Goal: Task Accomplishment & Management: Manage account settings

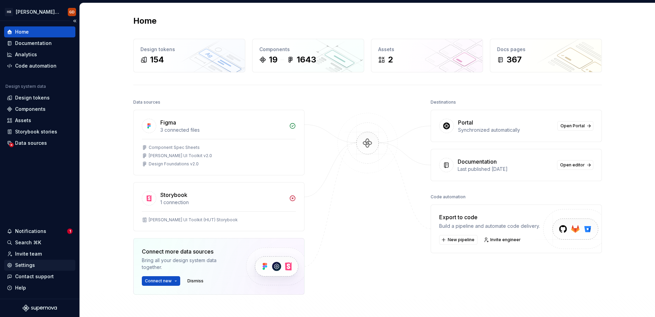
click at [38, 263] on div "Settings" at bounding box center [40, 264] width 66 height 7
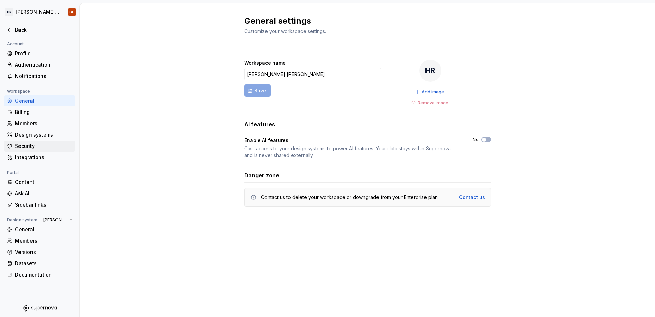
click at [33, 146] on div "Security" at bounding box center [44, 145] width 58 height 7
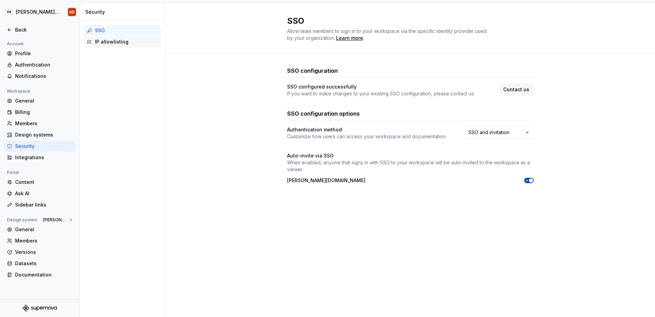
click at [109, 39] on div "IP allowlisting" at bounding box center [126, 41] width 63 height 7
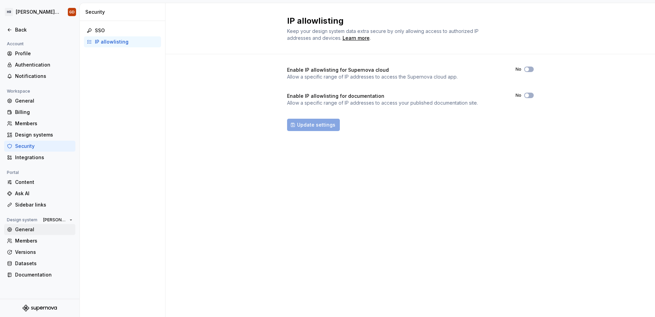
click at [29, 230] on div "General" at bounding box center [44, 229] width 58 height 7
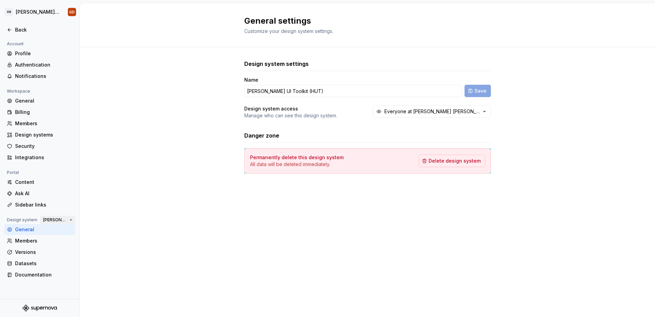
click at [53, 219] on span "[PERSON_NAME] UI Toolkit (HUT)" at bounding box center [55, 219] width 24 height 5
click at [29, 144] on div "Security" at bounding box center [44, 145] width 58 height 7
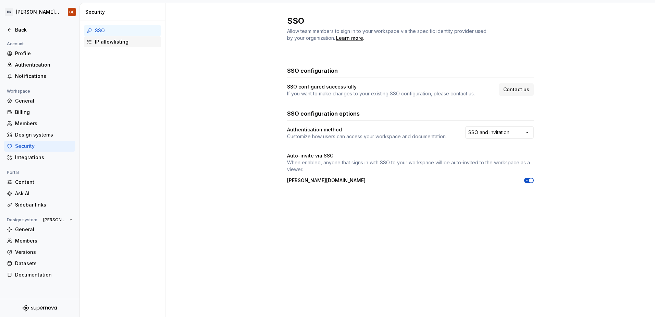
click at [102, 39] on div "IP allowlisting" at bounding box center [126, 41] width 63 height 7
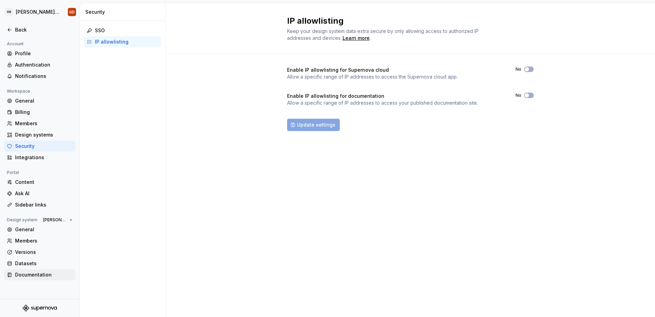
click at [39, 276] on div "Documentation" at bounding box center [44, 274] width 58 height 7
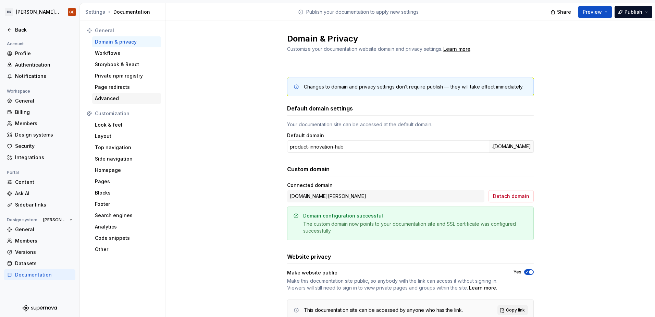
click at [117, 98] on div "Advanced" at bounding box center [126, 98] width 63 height 7
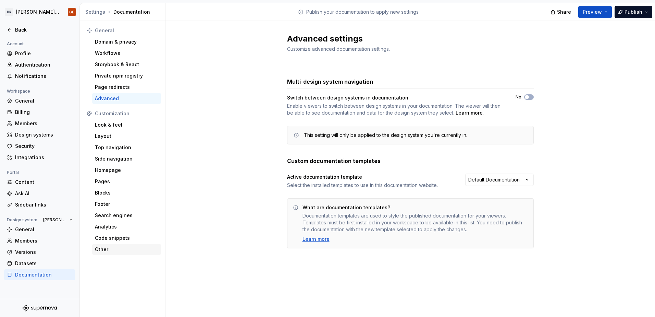
click at [111, 248] on div "Other" at bounding box center [126, 249] width 63 height 7
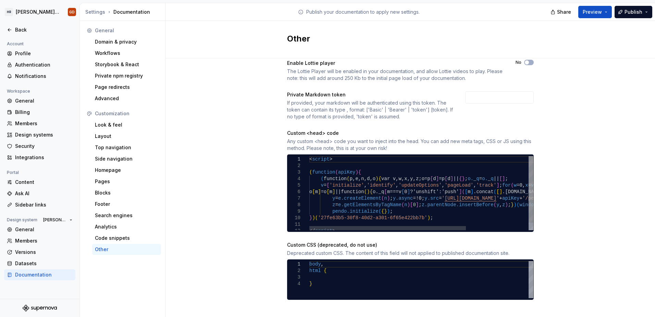
scroll to position [17, 0]
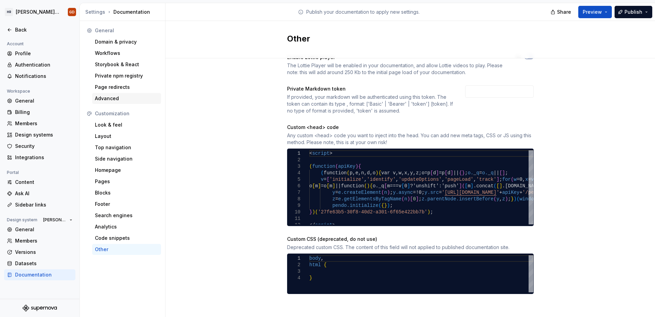
click at [122, 100] on div "Advanced" at bounding box center [126, 98] width 63 height 7
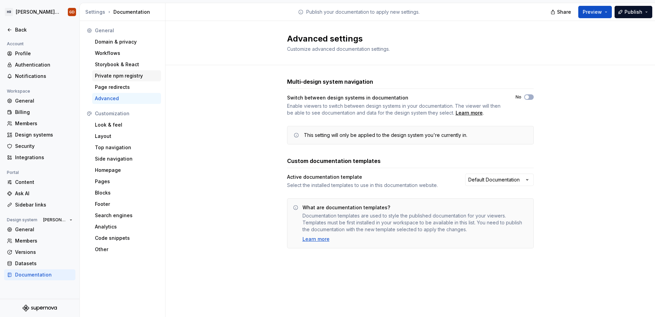
click at [121, 76] on div "Private npm registry" at bounding box center [126, 75] width 63 height 7
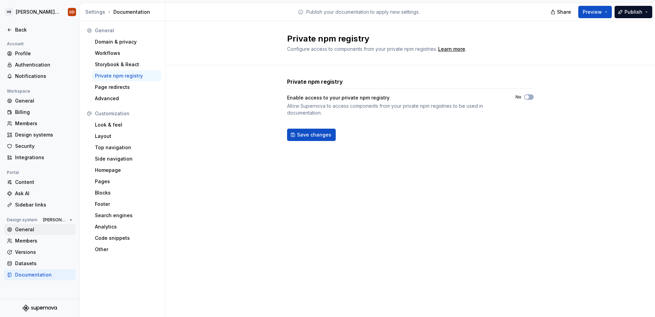
click at [28, 231] on div "General" at bounding box center [44, 229] width 58 height 7
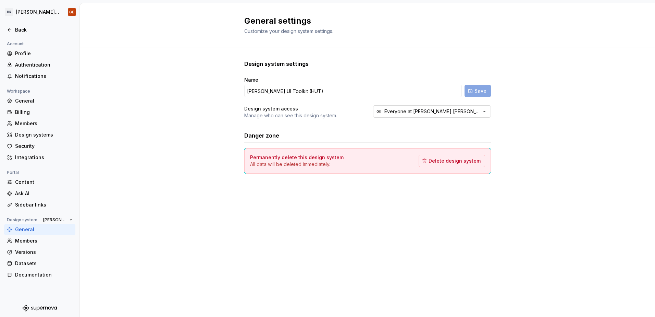
click at [435, 111] on div "Everyone at [PERSON_NAME] [PERSON_NAME]" at bounding box center [432, 111] width 97 height 7
click at [597, 122] on div "Design system settings Name [PERSON_NAME] UI Toolkit (HUT) Save Design system a…" at bounding box center [367, 123] width 575 height 152
click at [34, 144] on div "Security" at bounding box center [44, 145] width 58 height 7
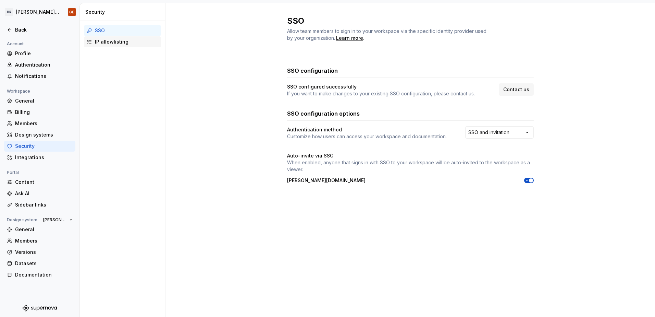
click at [111, 44] on div "IP allowlisting" at bounding box center [126, 41] width 63 height 7
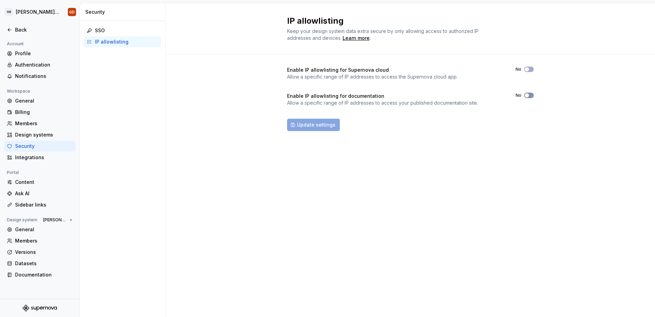
click at [528, 95] on span "button" at bounding box center [527, 95] width 4 height 4
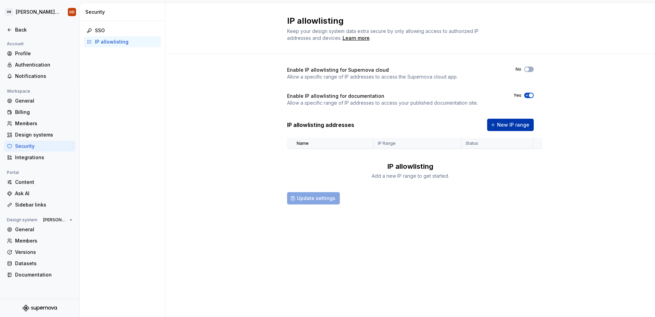
click at [518, 123] on span "New IP range" at bounding box center [513, 124] width 32 height 7
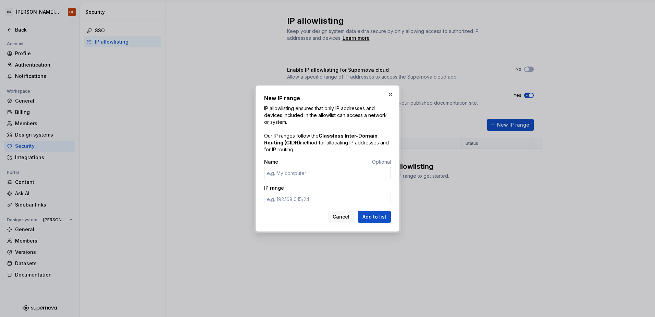
click at [327, 172] on input "Name" at bounding box center [327, 172] width 127 height 12
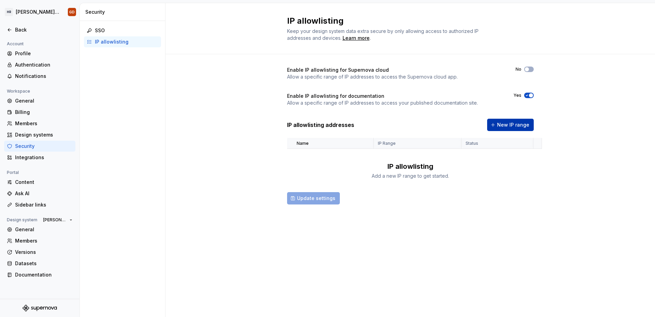
click at [510, 125] on span "New IP range" at bounding box center [513, 124] width 32 height 7
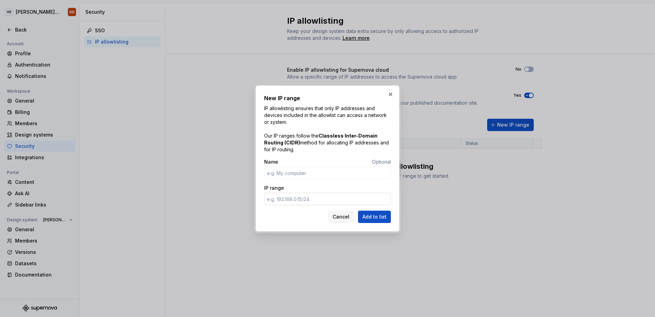
click at [291, 198] on input "IP range" at bounding box center [327, 199] width 127 height 12
click at [258, 211] on div "New IP range IP allowlisting ensures that only IP addresses and devices include…" at bounding box center [328, 158] width 144 height 146
click at [308, 199] on input "IP range" at bounding box center [327, 199] width 127 height 12
click at [320, 199] on input "IP range" at bounding box center [327, 199] width 127 height 12
click at [270, 216] on div "Cancel Add to list" at bounding box center [327, 216] width 127 height 12
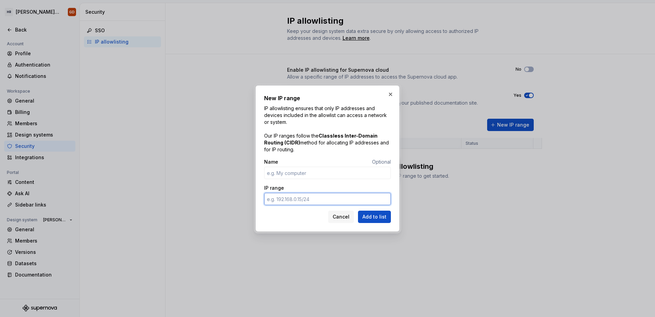
click at [314, 199] on input "IP range" at bounding box center [327, 199] width 127 height 12
click at [321, 185] on div "IP range" at bounding box center [327, 187] width 127 height 7
click at [282, 200] on input "IP range" at bounding box center [327, 199] width 127 height 12
paste input "[TECHNICAL_ID] [TECHNICAL_ID] [TECHNICAL_ID] [TECHNICAL_ID] [TECHNICAL_ID] [TEC…"
type input "[TECHNICAL_ID] [TECHNICAL_ID] [TECHNICAL_ID] [TECHNICAL_ID] [TECHNICAL_ID] [TEC…"
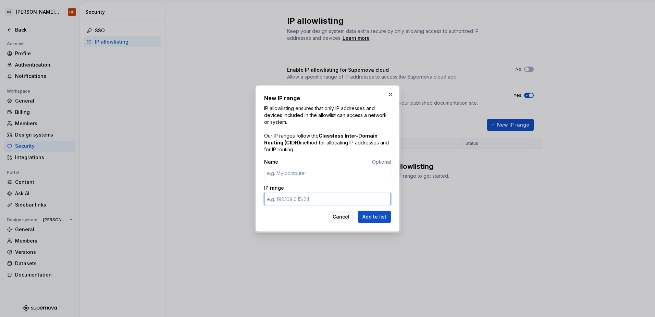
click at [297, 199] on input "IP range" at bounding box center [327, 199] width 127 height 12
paste input "[TECHNICAL_ID]"
type input "[TECHNICAL_ID]"
click at [268, 215] on div "Cancel Add to list" at bounding box center [327, 216] width 127 height 12
click at [375, 216] on span "Add to list" at bounding box center [374, 216] width 24 height 7
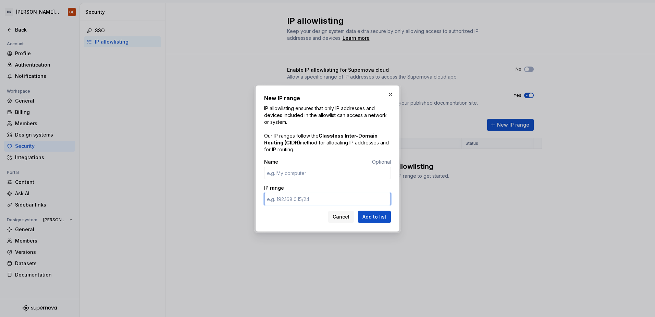
click at [292, 198] on input "IP range" at bounding box center [327, 199] width 127 height 12
paste input "[TECHNICAL_ID]"
type input "[URL]"
click at [385, 219] on span "Add to list" at bounding box center [374, 216] width 24 height 7
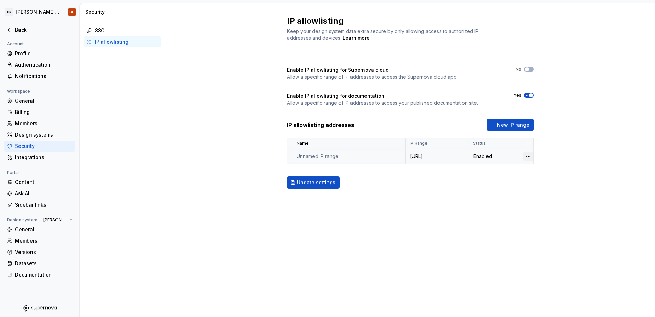
click at [529, 155] on html "[PERSON_NAME] UI Toolkit (HUT) GD Back Account Profile Authentication Notificat…" at bounding box center [327, 158] width 655 height 317
click at [546, 193] on div "Delete IP range" at bounding box center [558, 194] width 45 height 7
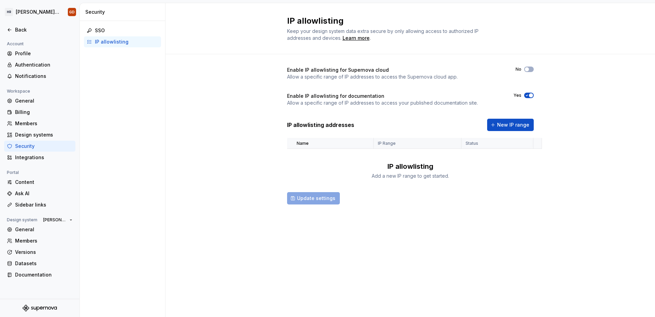
click at [401, 143] on div "IP Range" at bounding box center [417, 142] width 79 height 5
click at [495, 146] on div "Status" at bounding box center [497, 142] width 63 height 5
click at [520, 126] on span "New IP range" at bounding box center [513, 124] width 32 height 7
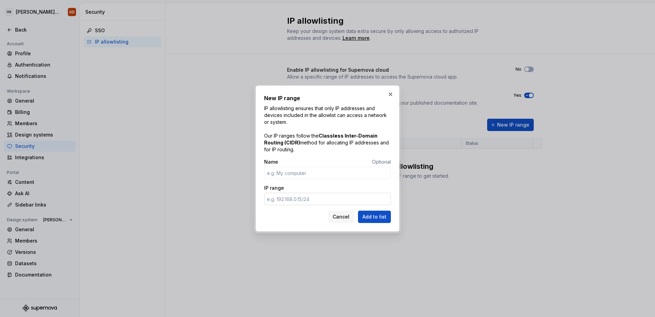
click at [296, 200] on input "IP range" at bounding box center [327, 199] width 127 height 12
paste input "[TECHNICAL_ID]"
type input "[URL]"
click at [396, 207] on div "New IP range IP allowlisting ensures that only IP addresses and devices include…" at bounding box center [328, 158] width 144 height 146
click at [381, 216] on span "Add to list" at bounding box center [374, 216] width 24 height 7
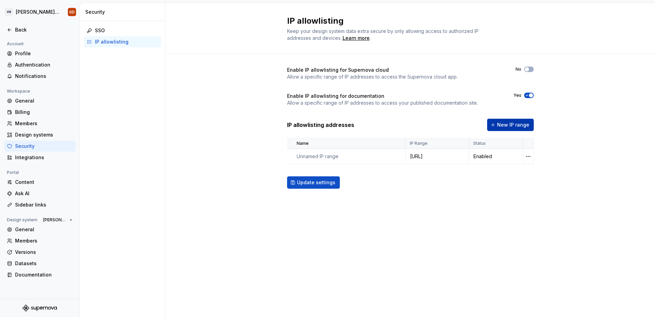
click at [512, 121] on button "New IP range" at bounding box center [510, 125] width 47 height 12
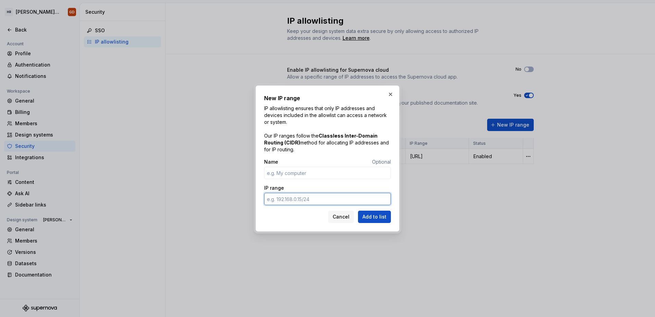
click at [276, 196] on input "IP range" at bounding box center [327, 199] width 127 height 12
paste input "[TECHNICAL_ID]"
click at [319, 199] on input "[TECHNICAL_ID]" at bounding box center [327, 199] width 127 height 12
type input "[URL]"
drag, startPoint x: 312, startPoint y: 200, endPoint x: 234, endPoint y: 199, distance: 77.8
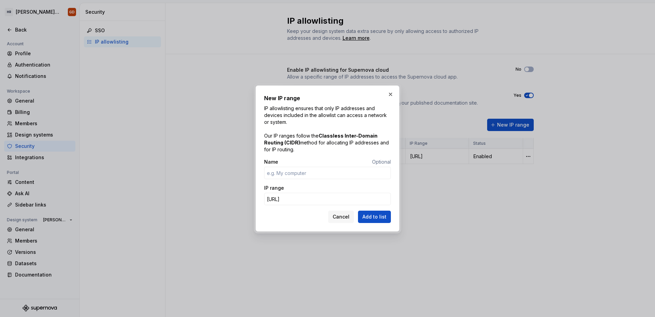
click at [234, 199] on div "New IP range IP allowlisting ensures that only IP addresses and devices include…" at bounding box center [327, 158] width 655 height 317
paste input "text"
click at [298, 199] on input "[TECHNICAL_ID]" at bounding box center [327, 199] width 127 height 12
click at [327, 200] on input "[TECHNICAL_ID]" at bounding box center [327, 199] width 127 height 12
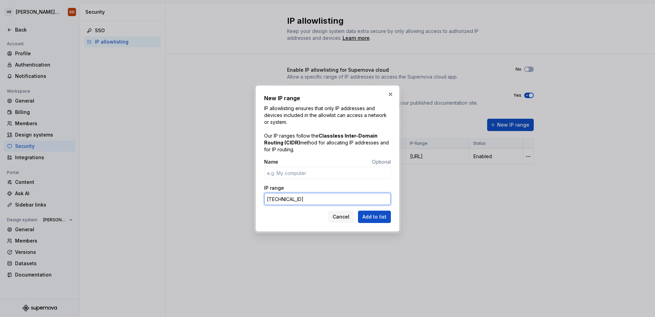
click at [315, 198] on input "[TECHNICAL_ID]" at bounding box center [327, 199] width 127 height 12
type input "[URL]"
click button "Add to list" at bounding box center [374, 216] width 33 height 12
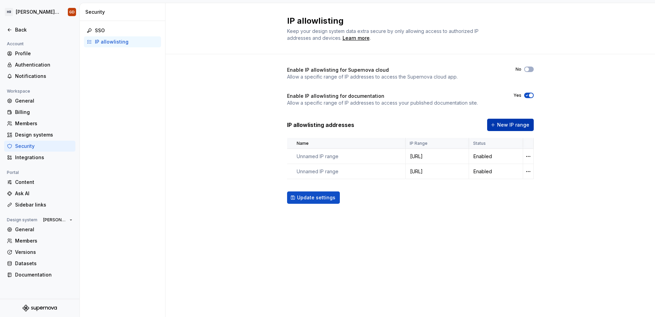
click at [514, 121] on button "New IP range" at bounding box center [510, 125] width 47 height 12
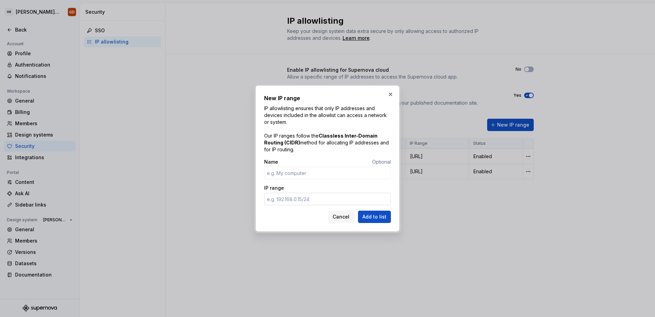
click at [306, 201] on input "IP range" at bounding box center [327, 199] width 127 height 12
paste input "[TECHNICAL_ID]"
type input "[URL]"
click at [375, 216] on span "Add to list" at bounding box center [374, 216] width 24 height 7
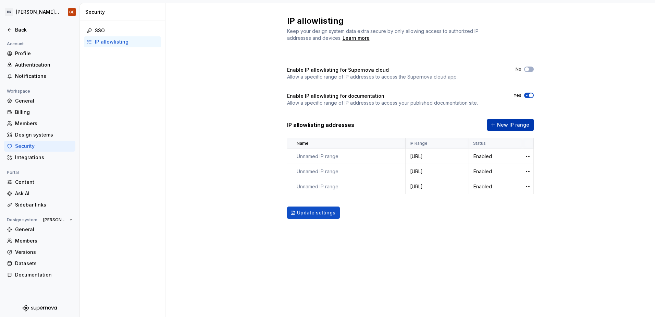
click at [501, 123] on span "New IP range" at bounding box center [513, 124] width 32 height 7
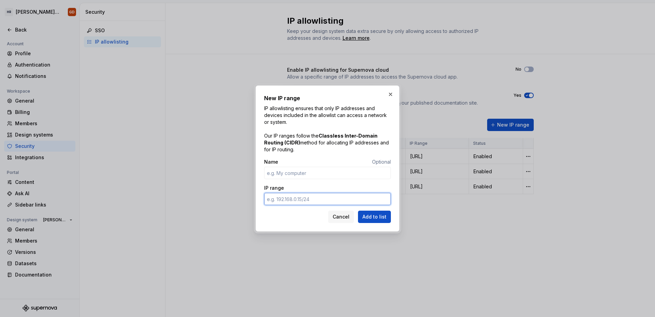
click at [309, 201] on input "IP range" at bounding box center [327, 199] width 127 height 12
paste input "[TECHNICAL_ID]"
type input "[URL]"
click at [388, 218] on button "Add to list" at bounding box center [374, 216] width 33 height 12
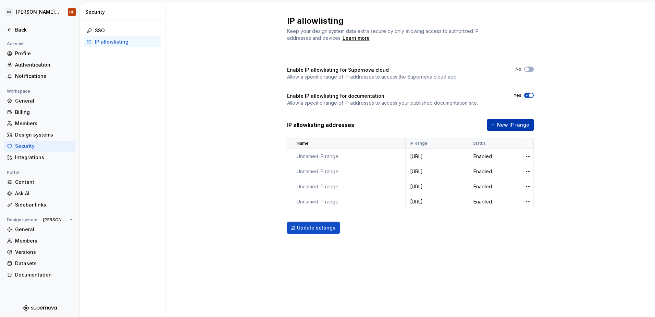
click at [509, 123] on span "New IP range" at bounding box center [513, 124] width 32 height 7
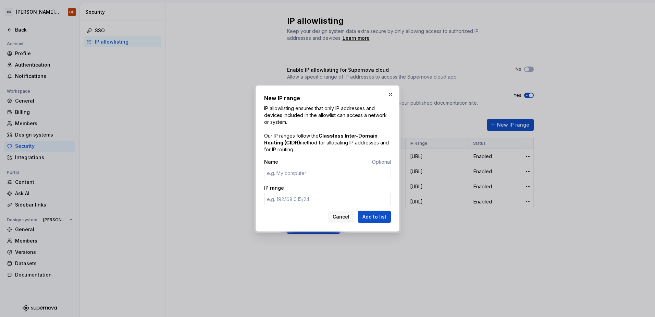
click at [298, 198] on input "IP range" at bounding box center [327, 199] width 127 height 12
paste input "[TECHNICAL_ID]"
type input "[URL]"
click at [380, 214] on span "Add to list" at bounding box center [374, 216] width 24 height 7
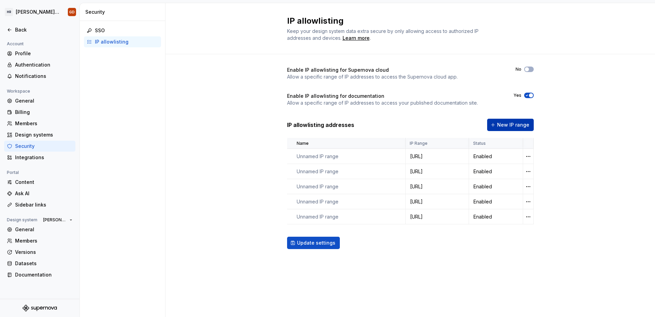
click at [508, 123] on span "New IP range" at bounding box center [513, 124] width 32 height 7
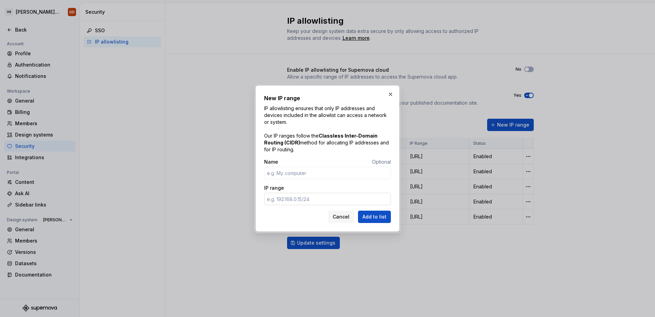
click at [313, 199] on input "IP range" at bounding box center [327, 199] width 127 height 12
paste input "[TECHNICAL_ID]"
type input "[URL]"
click at [383, 216] on span "Add to list" at bounding box center [374, 216] width 24 height 7
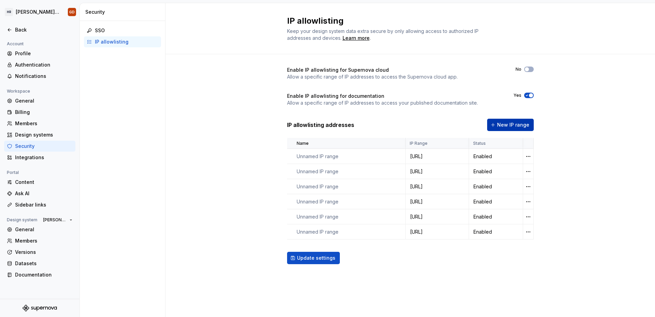
click at [497, 126] on button "New IP range" at bounding box center [510, 125] width 47 height 12
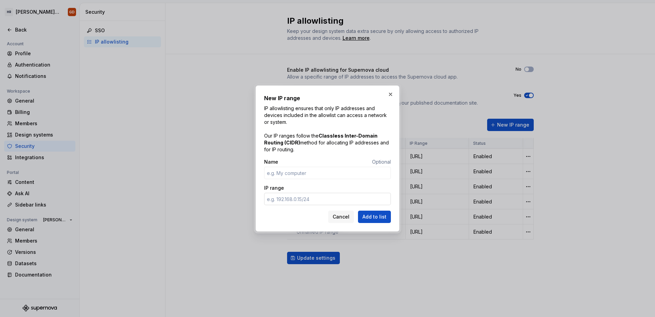
click at [321, 197] on input "IP range" at bounding box center [327, 199] width 127 height 12
paste input "[TECHNICAL_ID]"
type input "[URL]"
click at [373, 216] on span "Add to list" at bounding box center [374, 216] width 24 height 7
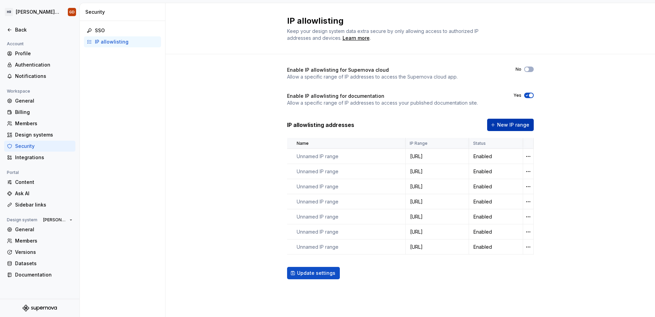
click at [495, 124] on button "New IP range" at bounding box center [510, 125] width 47 height 12
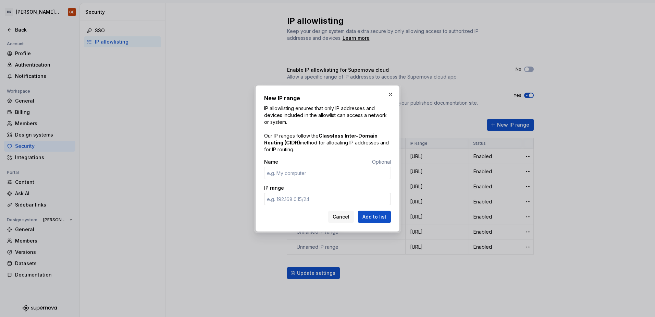
click at [311, 198] on input "IP range" at bounding box center [327, 199] width 127 height 12
paste input "[TECHNICAL_ID]"
type input "[URL]"
click at [383, 215] on span "Add to list" at bounding box center [374, 216] width 24 height 7
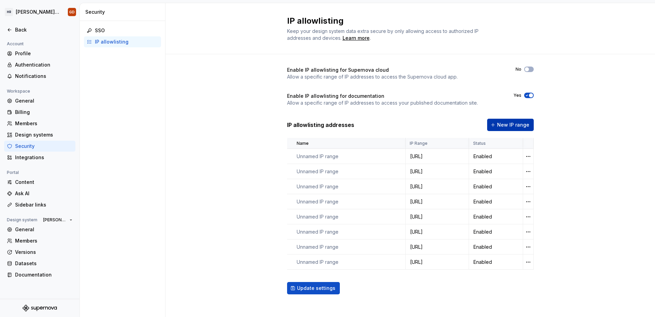
click at [501, 124] on span "New IP range" at bounding box center [513, 124] width 32 height 7
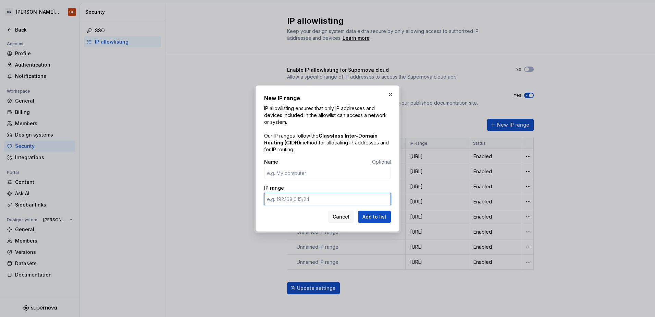
click at [309, 198] on input "IP range" at bounding box center [327, 199] width 127 height 12
paste input "[TECHNICAL_ID]"
type input "[URL]"
click at [380, 213] on button "Add to list" at bounding box center [374, 216] width 33 height 12
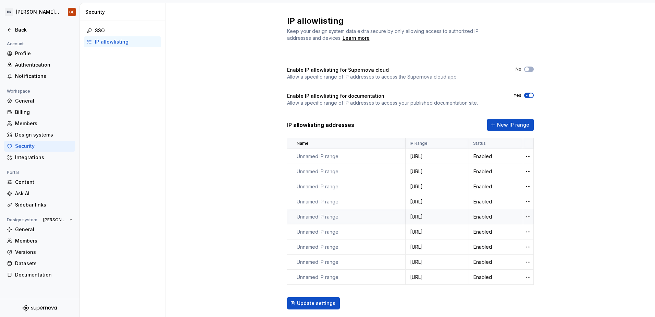
scroll to position [18, 0]
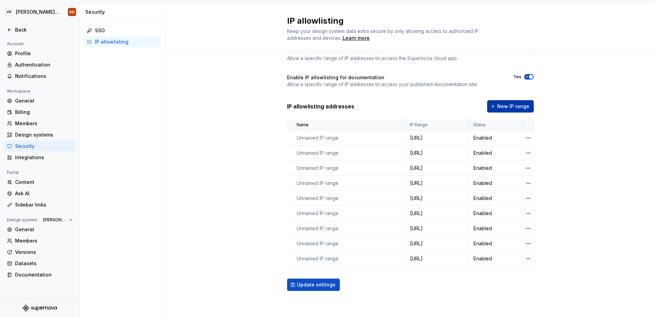
click at [510, 105] on span "New IP range" at bounding box center [513, 106] width 32 height 7
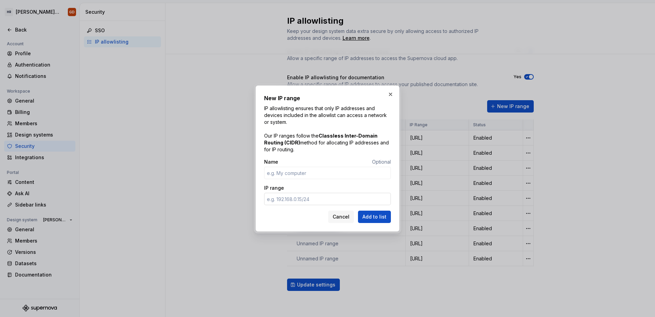
click at [293, 196] on input "IP range" at bounding box center [327, 199] width 127 height 12
paste input "[TECHNICAL_ID]"
type input "[URL]"
click at [375, 213] on button "Add to list" at bounding box center [374, 216] width 33 height 12
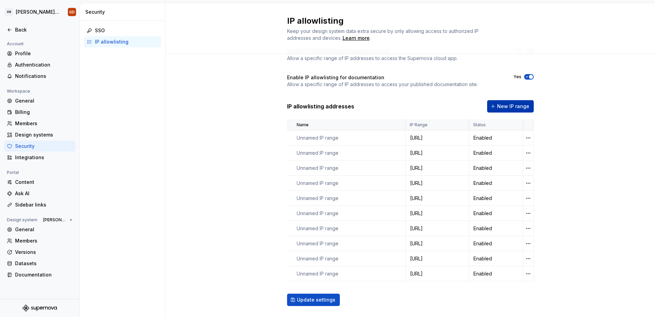
click at [515, 109] on span "New IP range" at bounding box center [513, 106] width 32 height 7
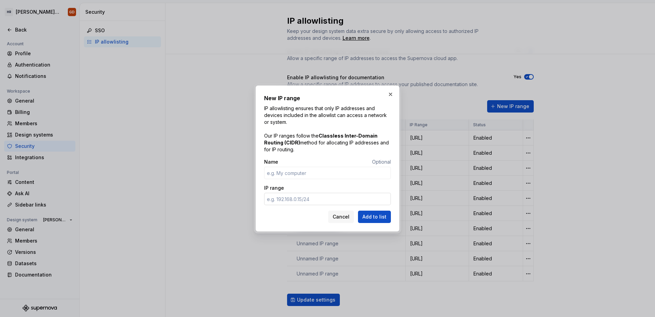
click at [320, 199] on input "IP range" at bounding box center [327, 199] width 127 height 12
paste input "[TECHNICAL_ID]"
type input "[URL]"
click at [385, 217] on span "Add to list" at bounding box center [374, 216] width 24 height 7
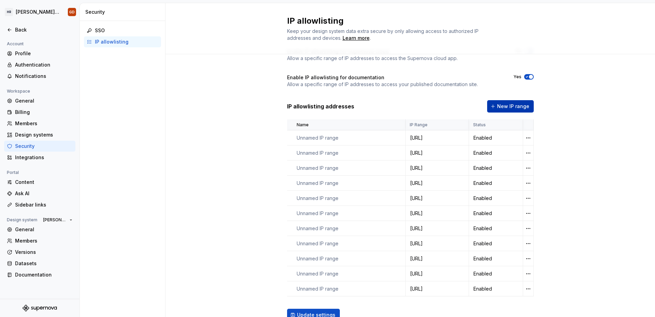
click at [516, 107] on span "New IP range" at bounding box center [513, 106] width 32 height 7
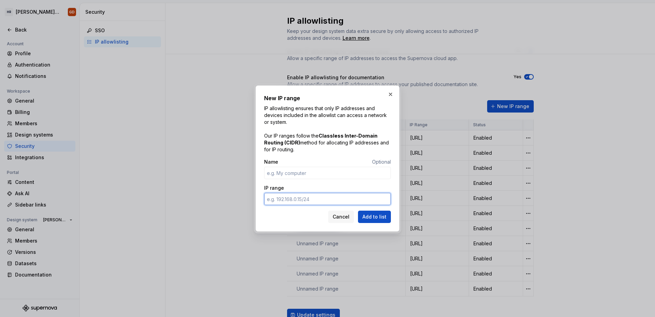
click at [295, 199] on input "IP range" at bounding box center [327, 199] width 127 height 12
paste input "[TECHNICAL_ID]"
type input "[URL]"
click at [370, 219] on span "Add to list" at bounding box center [374, 216] width 24 height 7
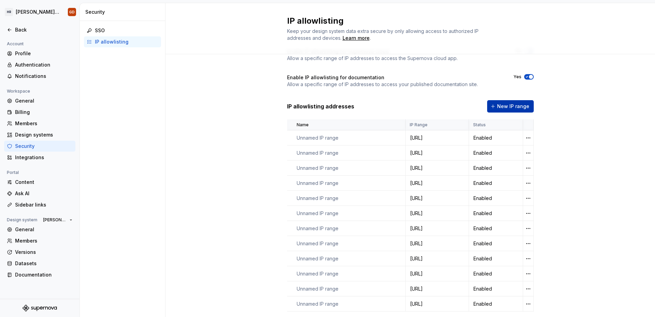
click at [506, 104] on span "New IP range" at bounding box center [513, 106] width 32 height 7
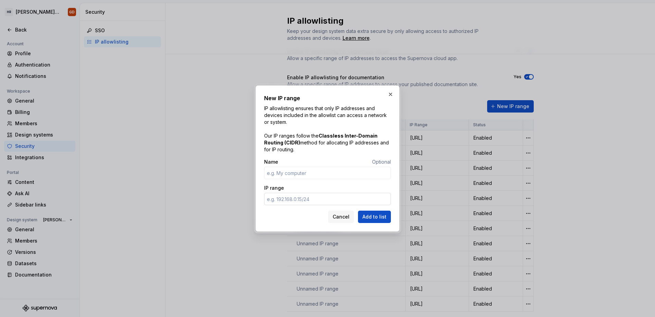
click at [319, 194] on input "IP range" at bounding box center [327, 199] width 127 height 12
paste input "[TECHNICAL_ID]"
type input "[URL]"
click at [383, 214] on span "Add to list" at bounding box center [374, 216] width 24 height 7
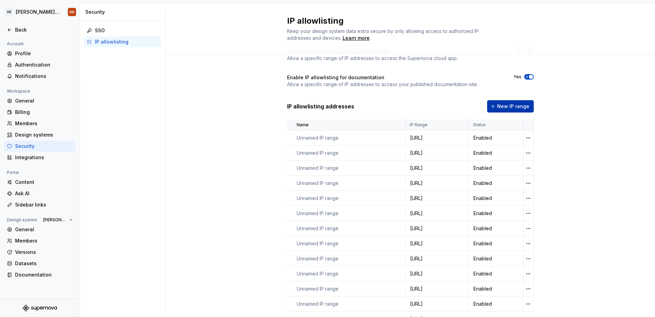
click at [504, 100] on button "New IP range" at bounding box center [510, 106] width 47 height 12
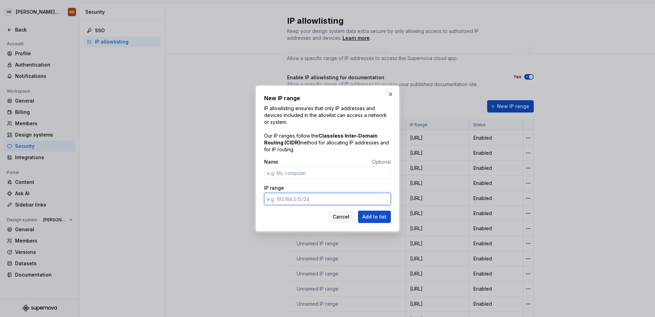
click at [305, 197] on input "IP range" at bounding box center [327, 199] width 127 height 12
paste input "[TECHNICAL_ID]"
type input "[URL]"
click at [368, 215] on span "Add to list" at bounding box center [374, 216] width 24 height 7
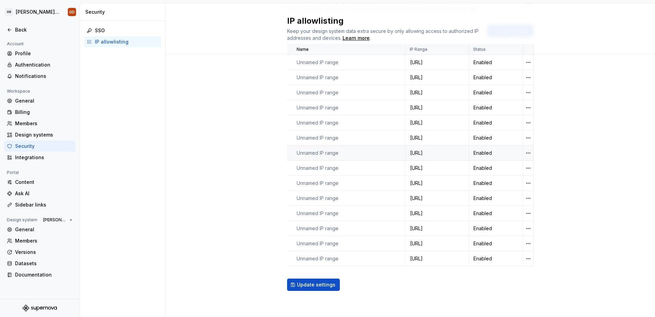
scroll to position [60, 0]
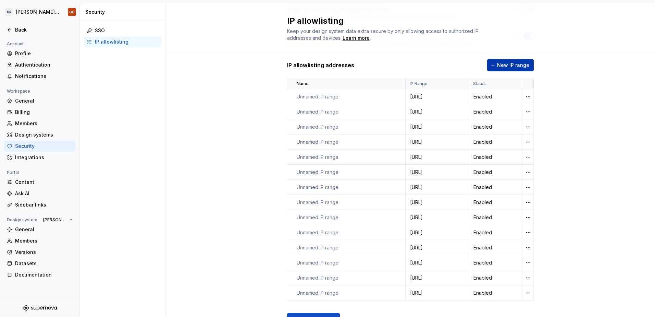
click at [511, 64] on span "New IP range" at bounding box center [513, 65] width 32 height 7
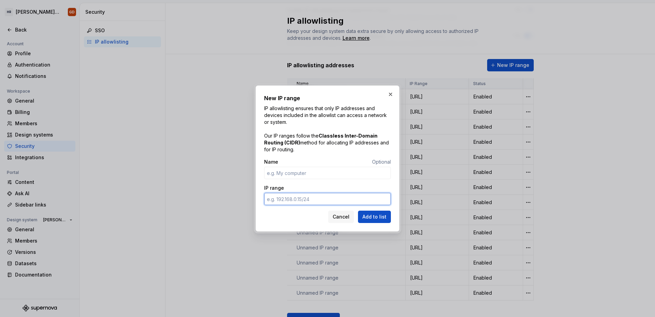
click at [317, 202] on input "IP range" at bounding box center [327, 199] width 127 height 12
paste input "[TECHNICAL_ID]"
type input "[URL]"
click at [382, 215] on span "Add to list" at bounding box center [374, 216] width 24 height 7
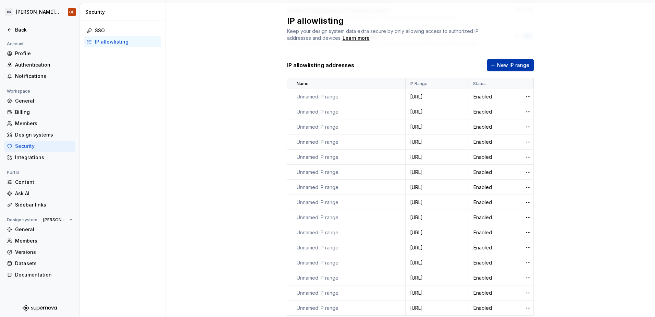
click at [525, 63] on span "New IP range" at bounding box center [513, 65] width 32 height 7
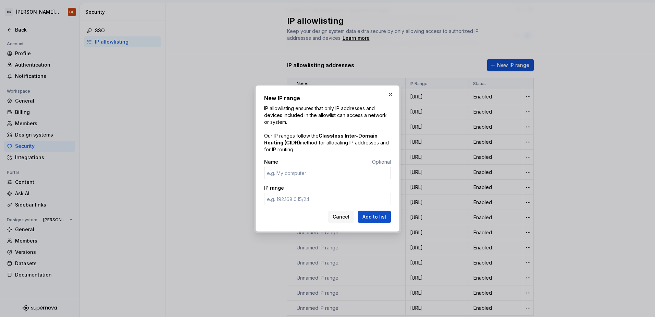
click at [331, 174] on input "Name" at bounding box center [327, 172] width 127 height 12
click at [270, 197] on input "IP range" at bounding box center [327, 199] width 127 height 12
paste input "[TECHNICAL_ID]"
type input "[URL]"
click at [383, 213] on button "Add to list" at bounding box center [374, 216] width 33 height 12
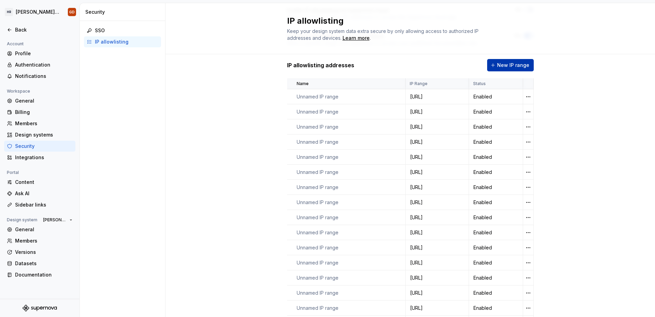
click at [510, 65] on span "New IP range" at bounding box center [513, 65] width 32 height 7
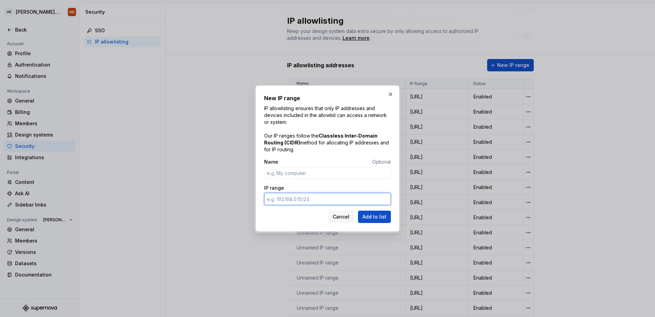
click at [319, 198] on input "IP range" at bounding box center [327, 199] width 127 height 12
paste input "[TECHNICAL_ID]"
type input "[URL]"
click at [373, 216] on span "Add to list" at bounding box center [374, 216] width 24 height 7
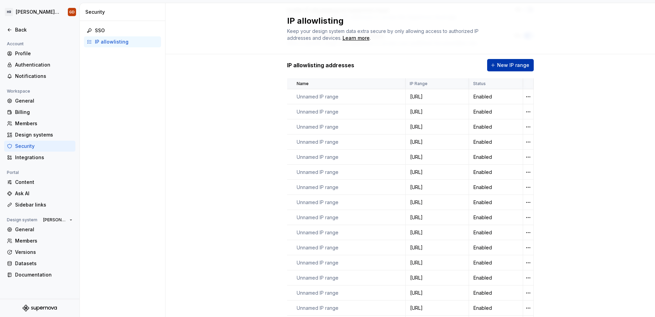
click at [506, 64] on span "New IP range" at bounding box center [513, 65] width 32 height 7
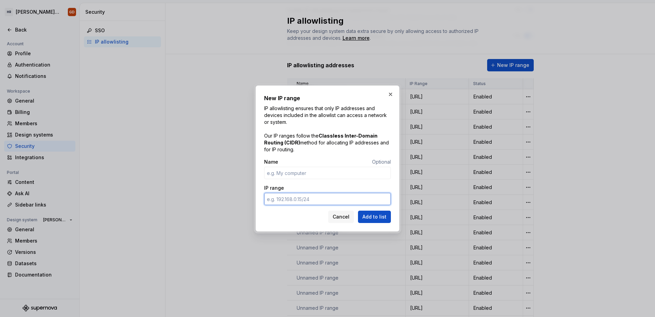
click at [324, 197] on input "IP range" at bounding box center [327, 199] width 127 height 12
paste input "[TECHNICAL_ID]"
type input "[URL]"
drag, startPoint x: 382, startPoint y: 215, endPoint x: 389, endPoint y: 214, distance: 7.6
click at [382, 215] on span "Add to list" at bounding box center [374, 216] width 24 height 7
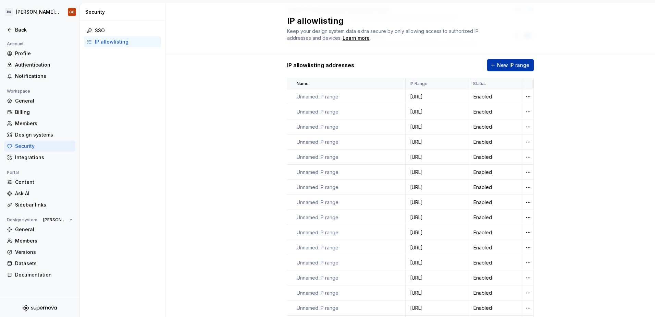
click at [511, 65] on span "New IP range" at bounding box center [513, 65] width 32 height 7
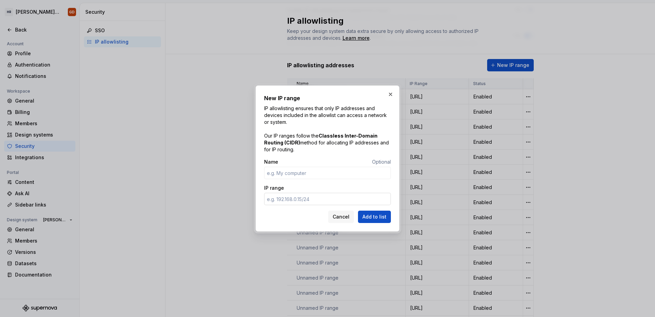
click at [324, 197] on input "IP range" at bounding box center [327, 199] width 127 height 12
paste input "[TECHNICAL_ID]"
type input "[URL]"
drag, startPoint x: 376, startPoint y: 215, endPoint x: 630, endPoint y: 224, distance: 253.3
click at [379, 215] on span "Add to list" at bounding box center [374, 216] width 24 height 7
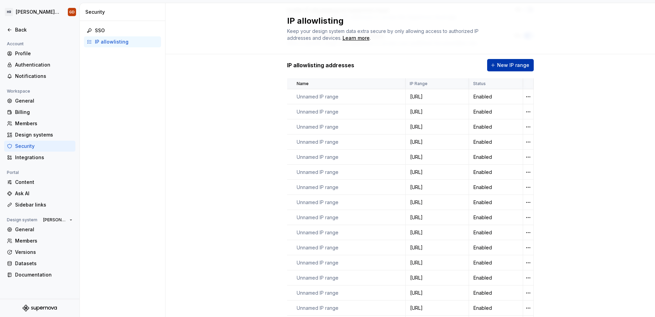
click at [520, 67] on span "New IP range" at bounding box center [513, 65] width 32 height 7
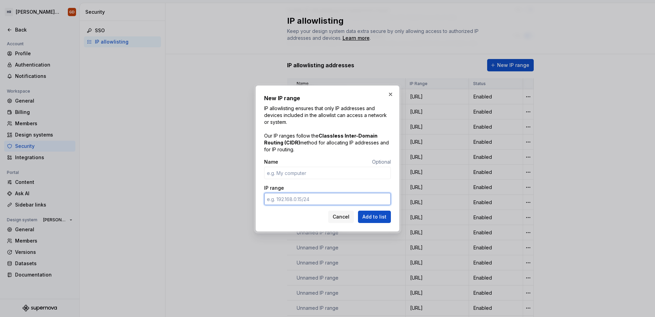
click at [364, 199] on input "IP range" at bounding box center [327, 199] width 127 height 12
paste input "[TECHNICAL_ID]"
type input "[URL]"
click at [380, 214] on span "Add to list" at bounding box center [374, 216] width 24 height 7
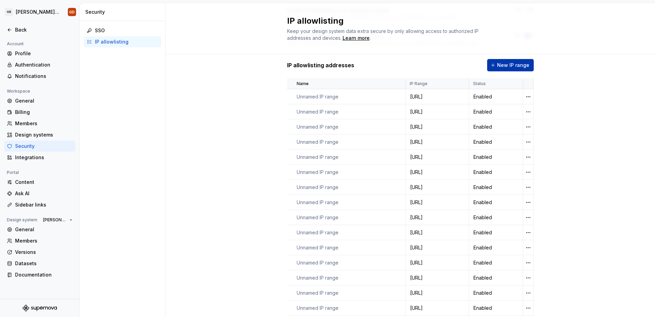
click at [522, 64] on span "New IP range" at bounding box center [513, 65] width 32 height 7
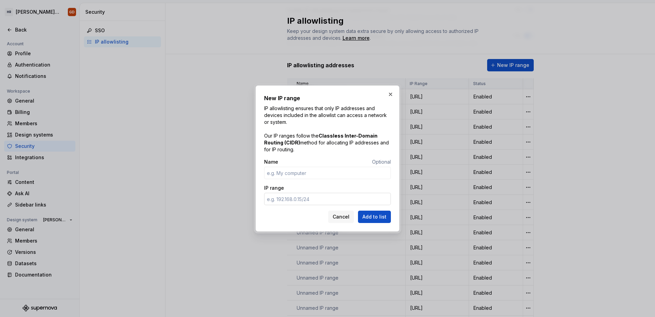
click at [340, 195] on input "IP range" at bounding box center [327, 199] width 127 height 12
paste input "[TECHNICAL_ID]"
type input "[URL]"
click at [376, 213] on span "Add to list" at bounding box center [374, 216] width 24 height 7
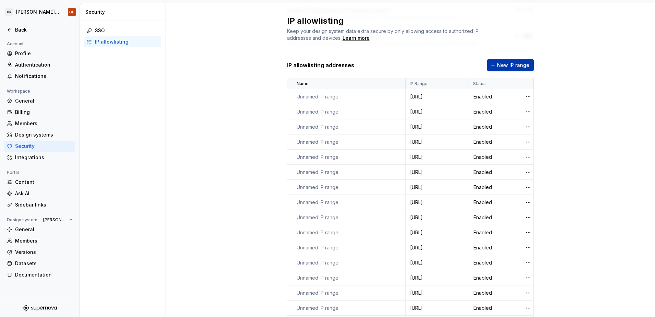
click at [499, 65] on span "New IP range" at bounding box center [513, 65] width 32 height 7
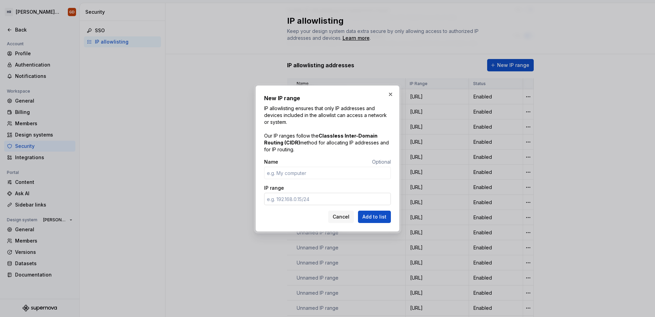
click at [310, 202] on input "IP range" at bounding box center [327, 199] width 127 height 12
paste input "[TECHNICAL_ID]"
type input "[URL]"
click at [366, 213] on button "Add to list" at bounding box center [374, 216] width 33 height 12
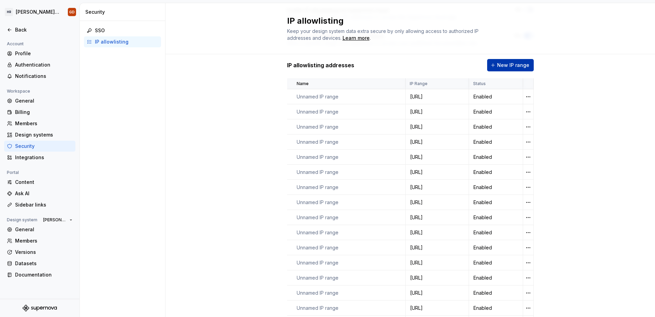
click at [510, 61] on button "New IP range" at bounding box center [510, 65] width 47 height 12
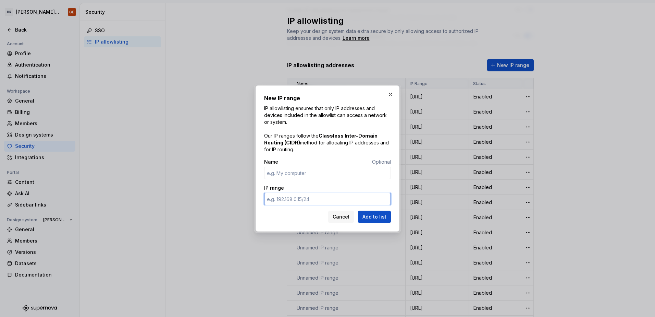
click at [315, 201] on input "IP range" at bounding box center [327, 199] width 127 height 12
paste input "[TECHNICAL_ID]"
type input "[URL]"
click at [375, 216] on span "Add to list" at bounding box center [374, 216] width 24 height 7
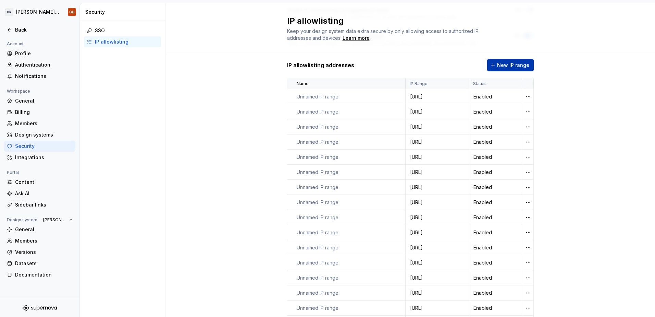
click at [516, 63] on span "New IP range" at bounding box center [513, 65] width 32 height 7
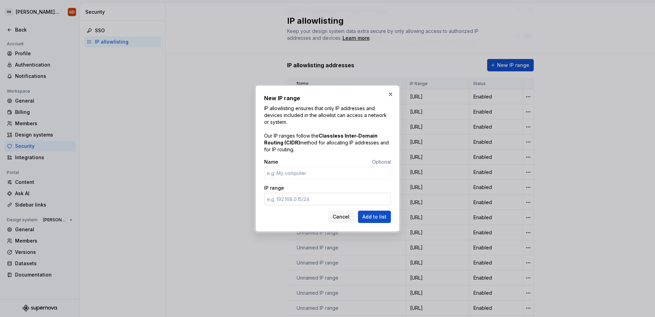
click at [319, 197] on input "IP range" at bounding box center [327, 199] width 127 height 12
paste input "[TECHNICAL_ID]"
type input "[URL]"
click button "Add to list" at bounding box center [374, 216] width 33 height 12
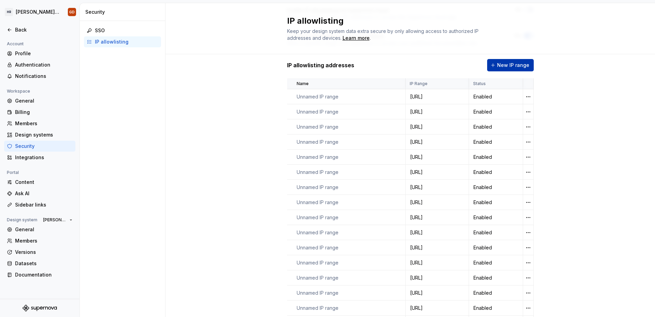
click at [515, 65] on span "New IP range" at bounding box center [513, 65] width 32 height 7
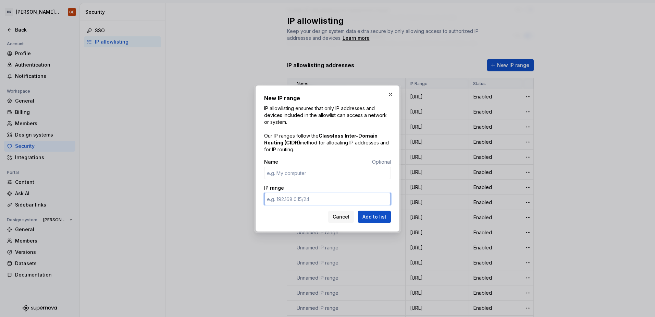
click at [321, 202] on input "IP range" at bounding box center [327, 199] width 127 height 12
paste input "[TECHNICAL_ID]"
type input "[URL]"
drag, startPoint x: 365, startPoint y: 214, endPoint x: 370, endPoint y: 213, distance: 4.6
click at [365, 214] on span "Add to list" at bounding box center [374, 216] width 24 height 7
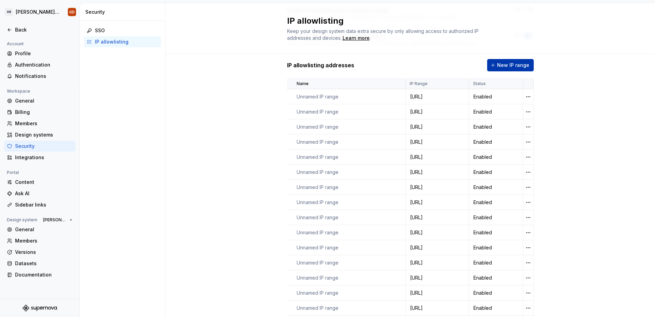
click at [521, 64] on span "New IP range" at bounding box center [513, 65] width 32 height 7
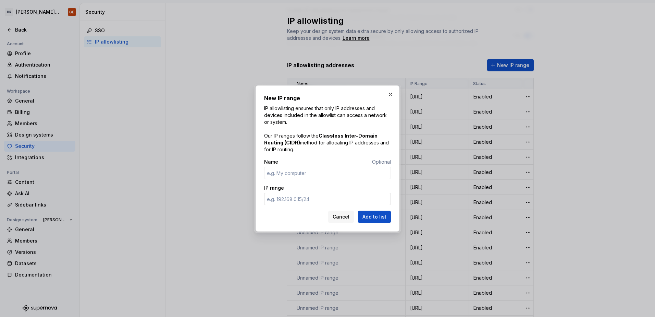
click at [325, 198] on input "IP range" at bounding box center [327, 199] width 127 height 12
paste input "[TECHNICAL_ID]"
type input "[URL]"
click at [380, 214] on span "Add to list" at bounding box center [374, 216] width 24 height 7
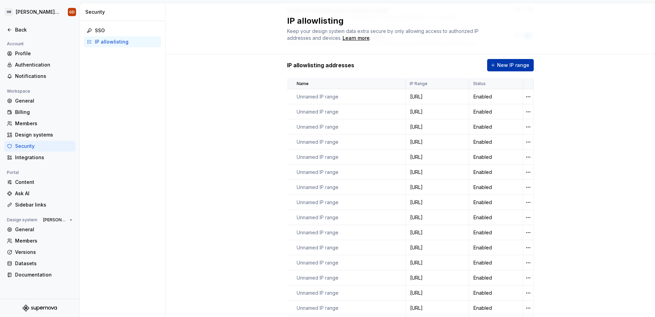
click at [503, 64] on span "New IP range" at bounding box center [513, 65] width 32 height 7
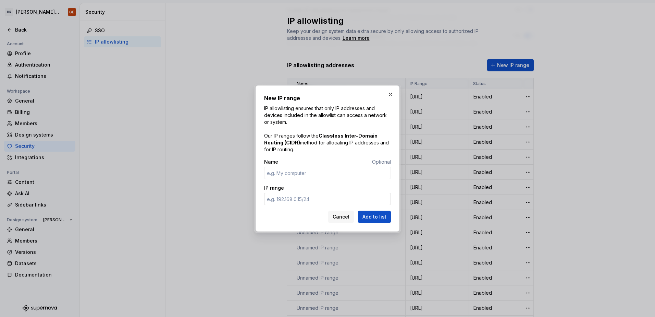
click at [343, 198] on input "IP range" at bounding box center [327, 199] width 127 height 12
paste input "[TECHNICAL_ID]"
type input "[URL]"
click at [377, 214] on span "Add to list" at bounding box center [374, 216] width 24 height 7
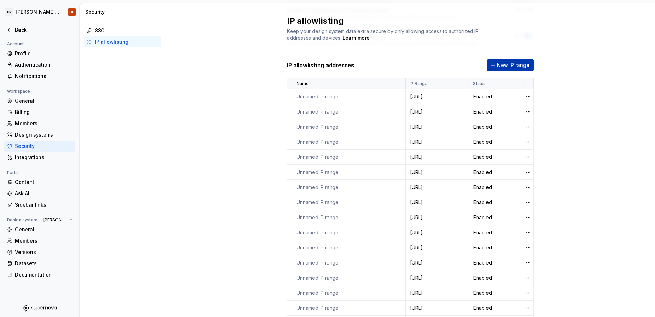
click at [517, 68] on span "New IP range" at bounding box center [513, 65] width 32 height 7
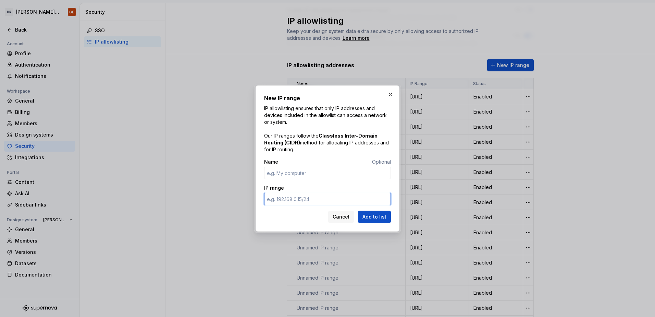
click at [329, 198] on input "IP range" at bounding box center [327, 199] width 127 height 12
paste input "[TECHNICAL_ID]"
type input "[URL]"
click at [373, 215] on span "Add to list" at bounding box center [374, 216] width 24 height 7
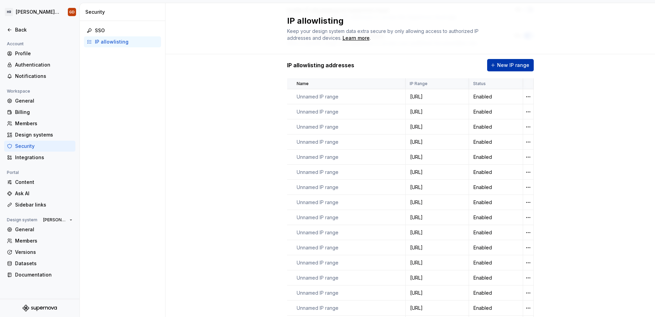
click at [514, 61] on button "New IP range" at bounding box center [510, 65] width 47 height 12
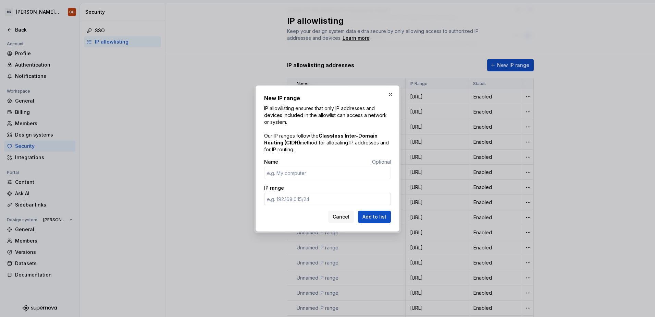
click at [313, 198] on input "IP range" at bounding box center [327, 199] width 127 height 12
paste input "[TECHNICAL_ID]"
type input "[URL]"
click at [384, 216] on span "Add to list" at bounding box center [374, 216] width 24 height 7
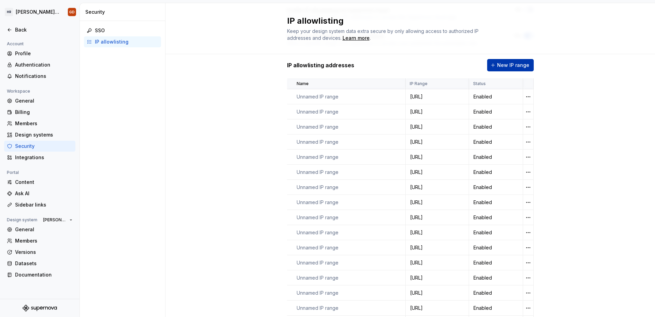
click at [508, 64] on span "New IP range" at bounding box center [513, 65] width 32 height 7
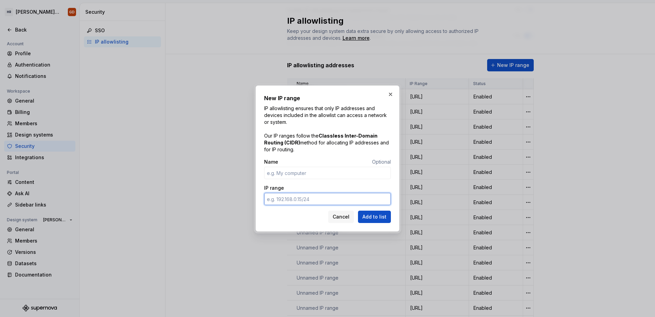
click at [331, 197] on input "IP range" at bounding box center [327, 199] width 127 height 12
paste input "[TECHNICAL_ID]"
type input "[URL]"
click at [381, 215] on span "Add to list" at bounding box center [374, 216] width 24 height 7
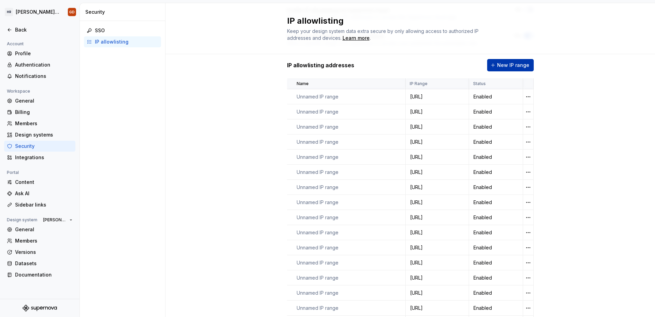
click at [522, 63] on span "New IP range" at bounding box center [513, 65] width 32 height 7
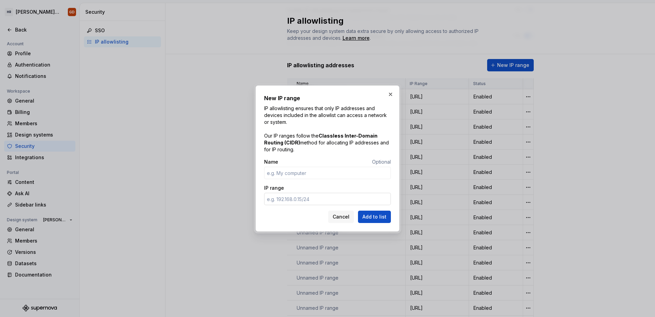
click at [333, 194] on input "IP range" at bounding box center [327, 199] width 127 height 12
paste input "[TECHNICAL_ID]"
type input "[URL]"
click at [372, 214] on span "Add to list" at bounding box center [374, 216] width 24 height 7
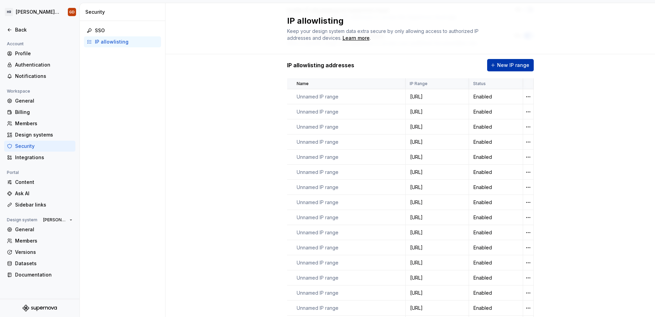
click at [517, 63] on span "New IP range" at bounding box center [513, 65] width 32 height 7
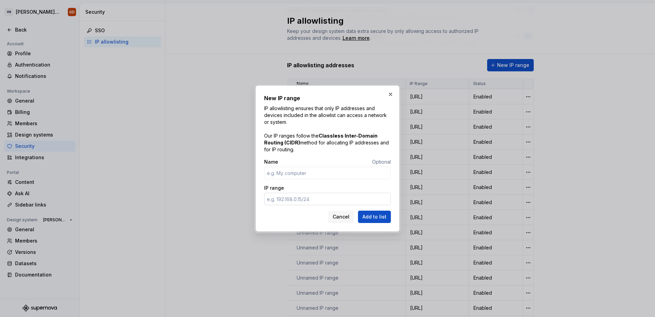
click at [335, 199] on input "IP range" at bounding box center [327, 199] width 127 height 12
paste input "[TECHNICAL_ID]"
type input "[URL]"
click at [377, 216] on span "Add to list" at bounding box center [374, 216] width 24 height 7
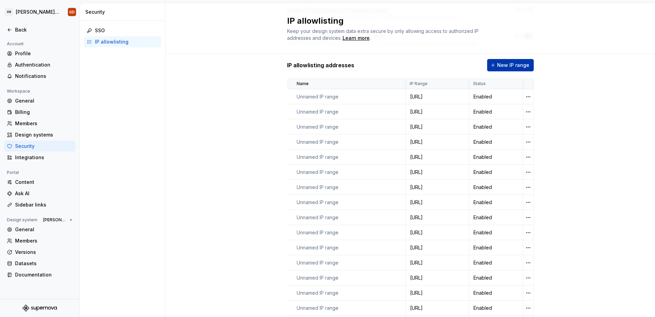
click at [527, 66] on button "New IP range" at bounding box center [510, 65] width 47 height 12
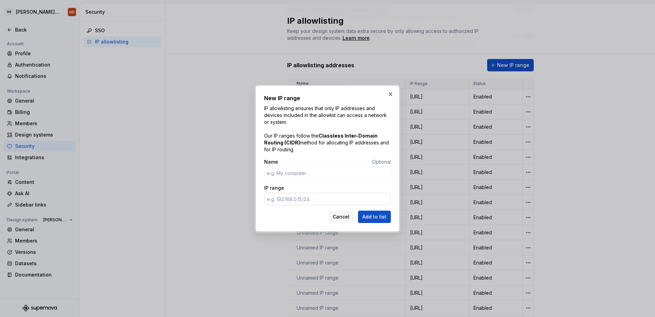
click at [338, 199] on input "IP range" at bounding box center [327, 199] width 127 height 12
paste input "[TECHNICAL_ID]"
type input "[URL]"
click at [370, 212] on button "Add to list" at bounding box center [374, 216] width 33 height 12
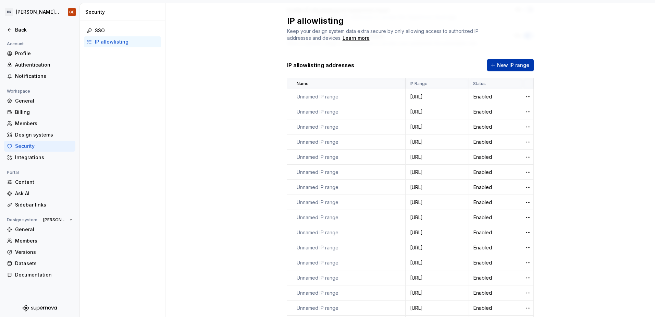
click at [508, 64] on span "New IP range" at bounding box center [513, 65] width 32 height 7
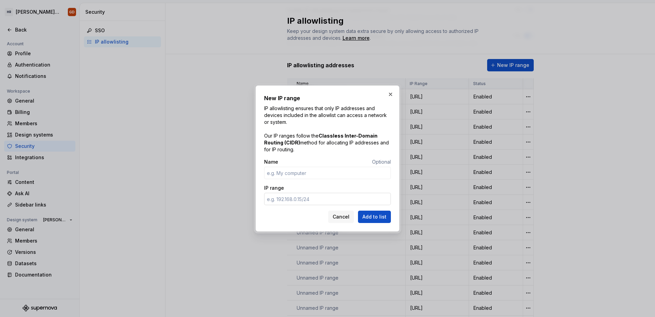
click at [310, 200] on input "IP range" at bounding box center [327, 199] width 127 height 12
paste input "[TECHNICAL_ID]"
type input "[URL]"
click at [374, 213] on span "Add to list" at bounding box center [374, 216] width 24 height 7
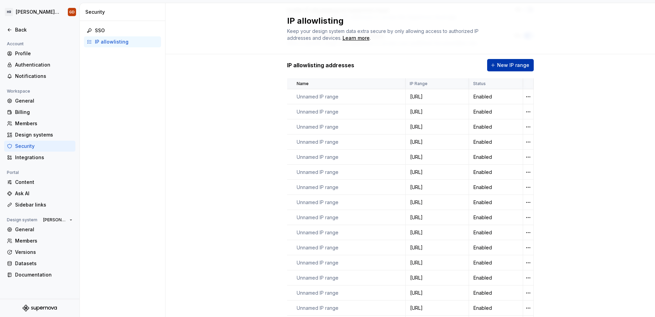
click at [523, 64] on span "New IP range" at bounding box center [513, 65] width 32 height 7
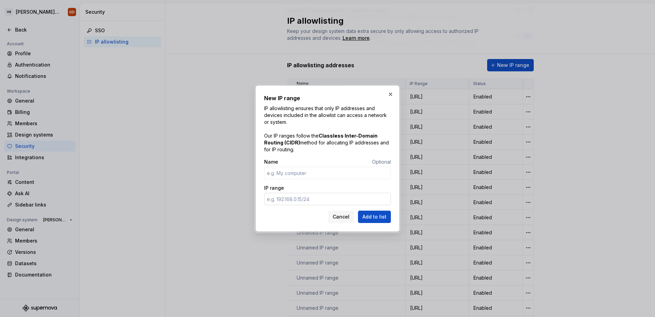
click at [292, 203] on input "IP range" at bounding box center [327, 199] width 127 height 12
paste input "[TECHNICAL_ID]"
type input "[URL]"
click at [376, 219] on span "Add to list" at bounding box center [374, 216] width 24 height 7
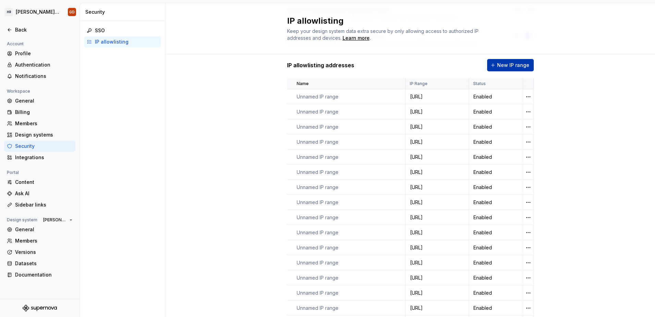
click at [520, 63] on span "New IP range" at bounding box center [513, 65] width 32 height 7
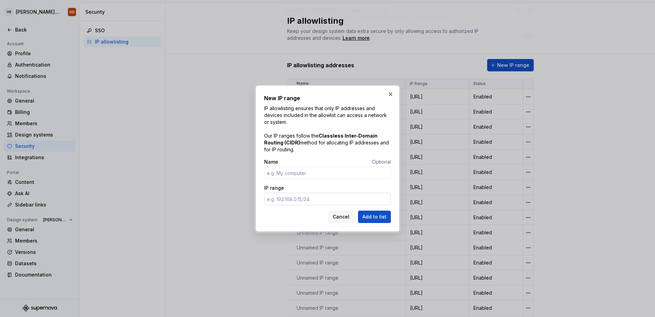
click at [320, 196] on input "IP range" at bounding box center [327, 199] width 127 height 12
paste input "[TECHNICAL_ID]"
type input "[URL]"
click at [380, 218] on span "Add to list" at bounding box center [374, 216] width 24 height 7
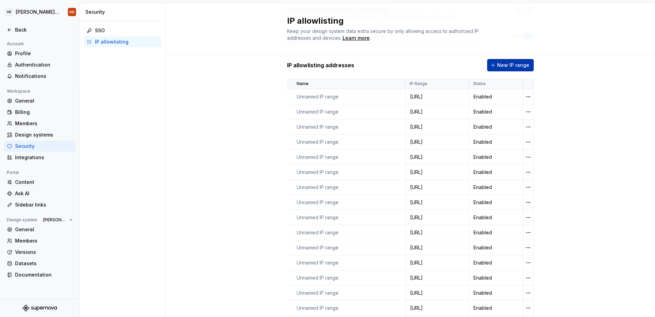
click at [499, 67] on span "New IP range" at bounding box center [513, 65] width 32 height 7
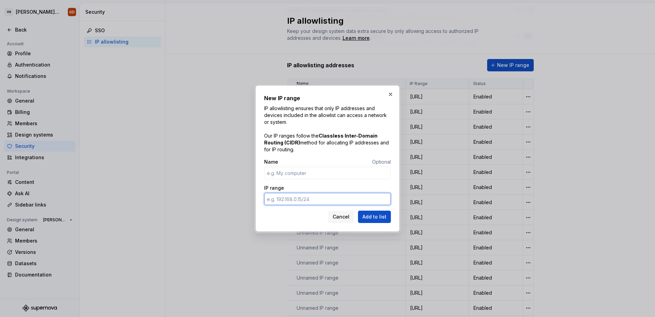
click at [346, 196] on input "IP range" at bounding box center [327, 199] width 127 height 12
paste input "[TECHNICAL_ID]"
type input "[URL]"
click at [374, 213] on span "Add to list" at bounding box center [374, 216] width 24 height 7
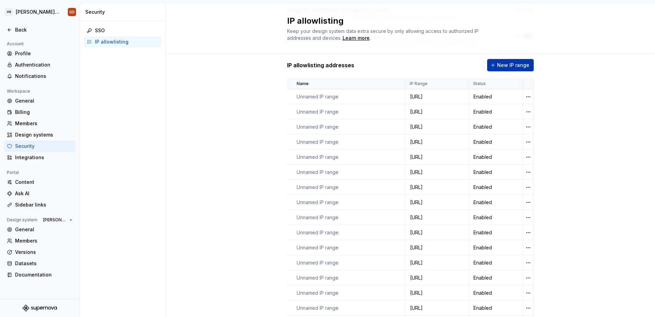
click at [507, 66] on span "New IP range" at bounding box center [513, 65] width 32 height 7
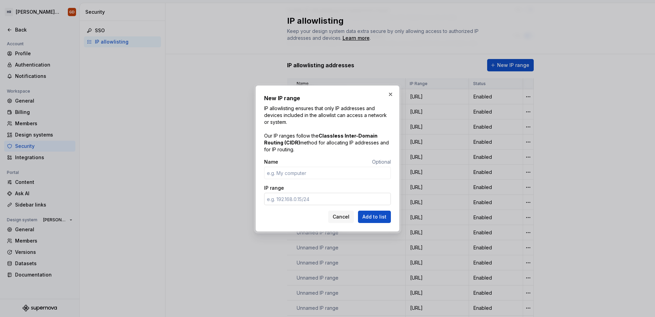
click at [319, 198] on input "IP range" at bounding box center [327, 199] width 127 height 12
paste input "[TECHNICAL_ID]"
type input "[URL]"
click at [380, 214] on span "Add to list" at bounding box center [374, 216] width 24 height 7
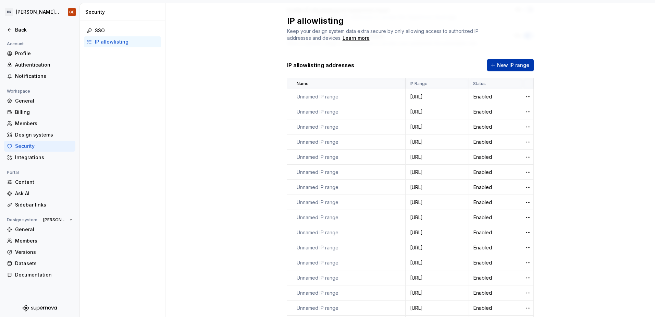
click at [515, 68] on span "New IP range" at bounding box center [513, 65] width 32 height 7
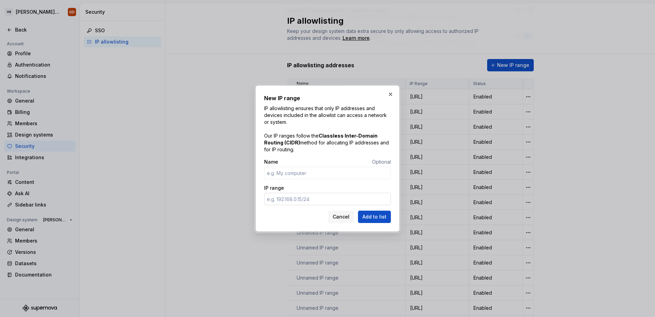
click at [336, 196] on input "IP range" at bounding box center [327, 199] width 127 height 12
paste input "[TECHNICAL_ID]"
type input "[URL]"
click at [380, 215] on span "Add to list" at bounding box center [374, 216] width 24 height 7
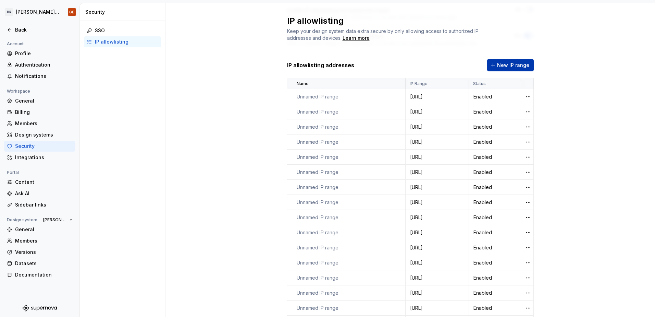
click at [523, 66] on span "New IP range" at bounding box center [513, 65] width 32 height 7
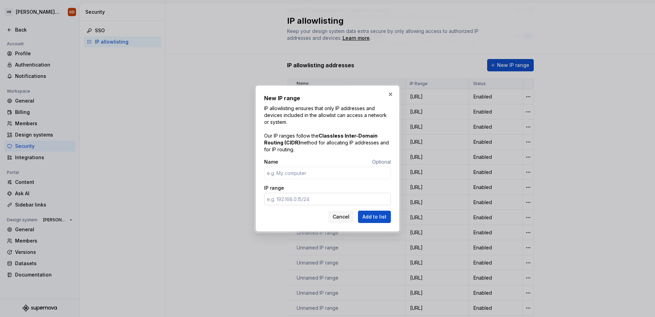
click at [303, 202] on input "IP range" at bounding box center [327, 199] width 127 height 12
paste input "[TECHNICAL_ID]"
type input "[URL]"
click at [372, 214] on span "Add to list" at bounding box center [374, 216] width 24 height 7
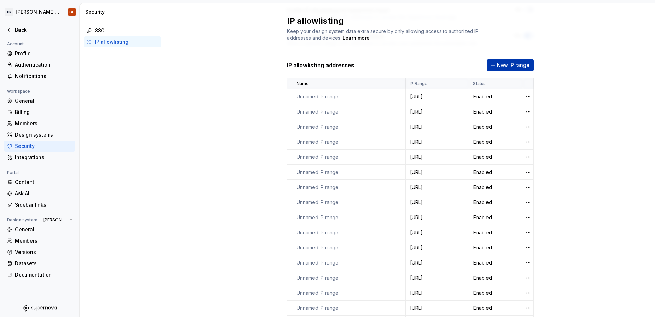
click at [504, 66] on span "New IP range" at bounding box center [513, 65] width 32 height 7
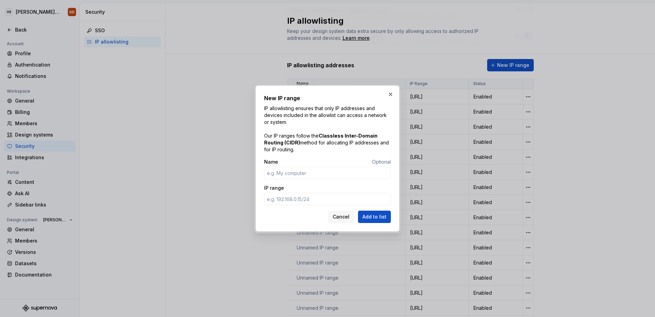
click at [332, 189] on div "IP range" at bounding box center [327, 187] width 127 height 7
click at [333, 197] on input "IP range" at bounding box center [327, 199] width 127 height 12
paste input "[TECHNICAL_ID]"
type input "[URL]"
click at [373, 217] on span "Add to list" at bounding box center [374, 216] width 24 height 7
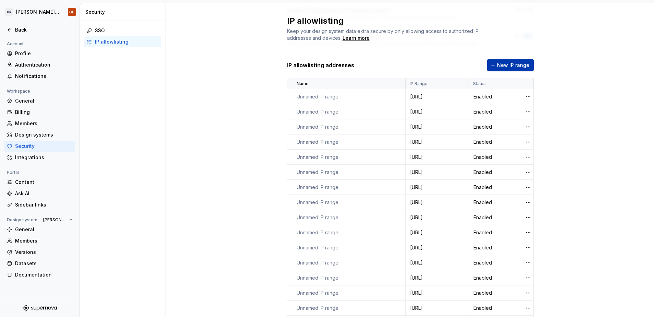
click at [508, 61] on button "New IP range" at bounding box center [510, 65] width 47 height 12
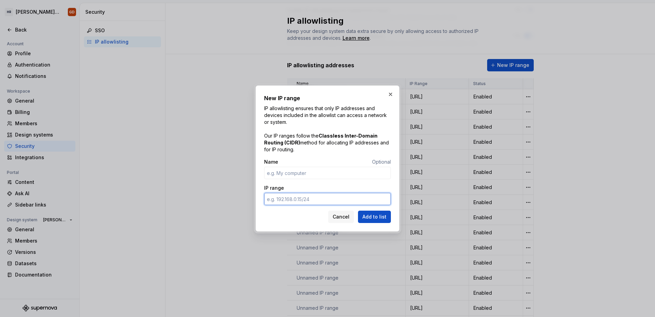
click at [342, 200] on input "IP range" at bounding box center [327, 199] width 127 height 12
paste input "[TECHNICAL_ID]"
type input "[URL]"
click at [374, 216] on span "Add to list" at bounding box center [374, 216] width 24 height 7
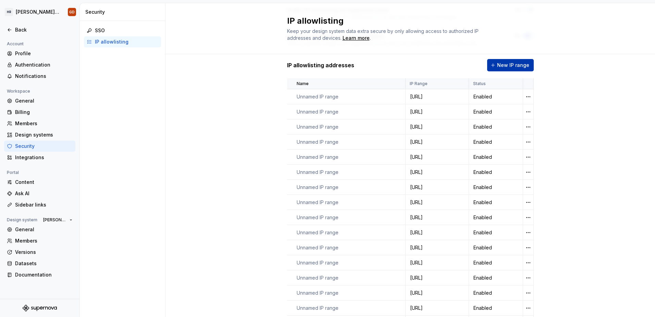
click at [509, 63] on span "New IP range" at bounding box center [513, 65] width 32 height 7
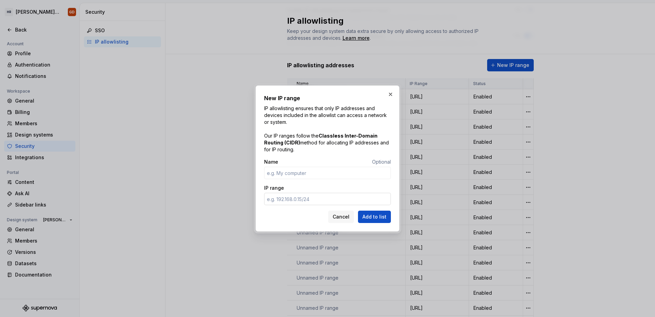
click at [342, 197] on input "IP range" at bounding box center [327, 199] width 127 height 12
paste input "[TECHNICAL_ID]"
type input "[URL]"
click at [380, 216] on span "Add to list" at bounding box center [374, 216] width 24 height 7
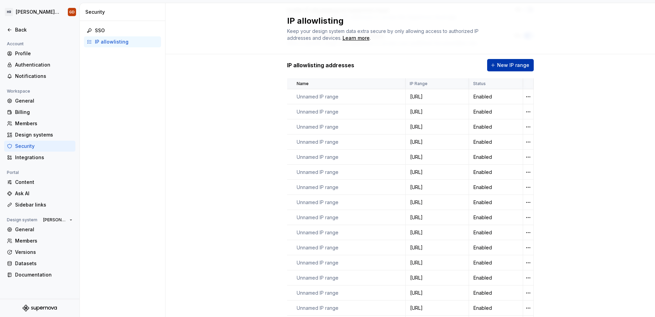
click at [504, 66] on span "New IP range" at bounding box center [513, 65] width 32 height 7
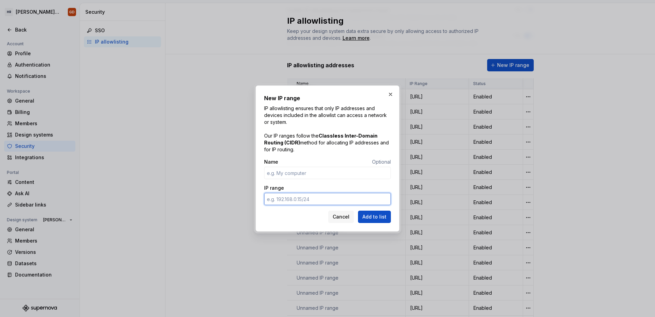
click at [299, 193] on input "IP range" at bounding box center [327, 199] width 127 height 12
paste input "[TECHNICAL_ID]"
type input "[URL]"
click at [373, 215] on span "Add to list" at bounding box center [374, 216] width 24 height 7
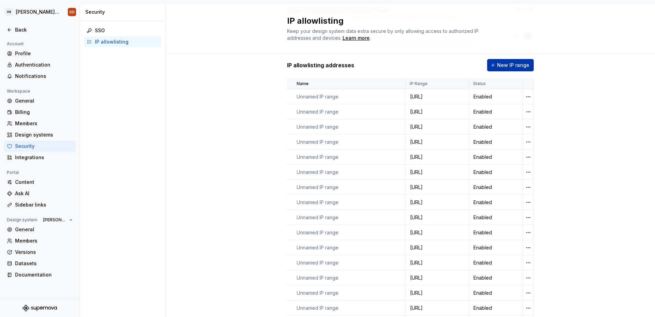
click at [511, 62] on span "New IP range" at bounding box center [513, 65] width 32 height 7
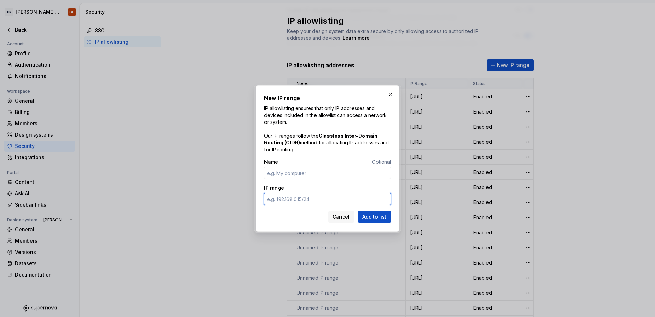
click at [337, 200] on input "IP range" at bounding box center [327, 199] width 127 height 12
paste input "[TECHNICAL_ID]"
type input "[URL]"
click at [383, 215] on span "Add to list" at bounding box center [374, 216] width 24 height 7
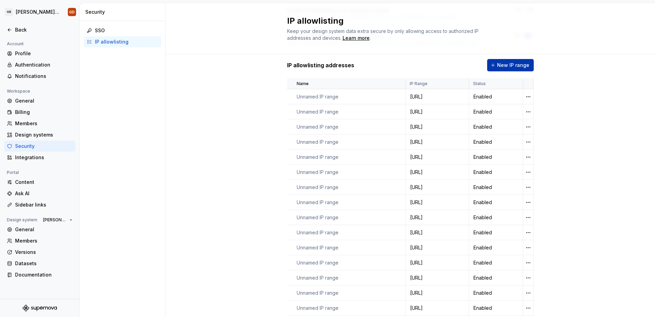
click at [511, 65] on span "New IP range" at bounding box center [513, 65] width 32 height 7
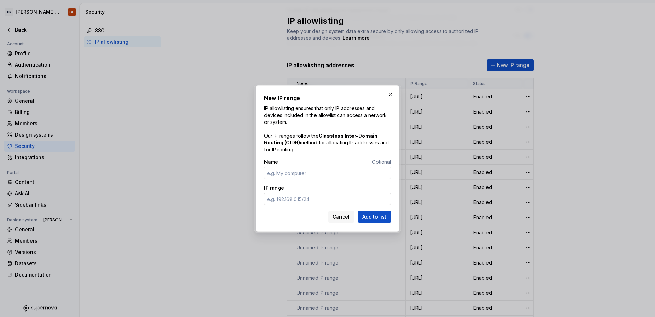
click at [305, 198] on input "IP range" at bounding box center [327, 199] width 127 height 12
paste input "[TECHNICAL_ID]"
type input "[URL]"
click at [384, 215] on span "Add to list" at bounding box center [374, 216] width 24 height 7
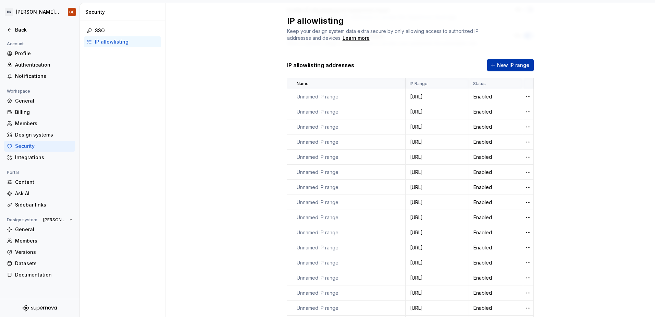
click at [500, 68] on span "New IP range" at bounding box center [513, 65] width 32 height 7
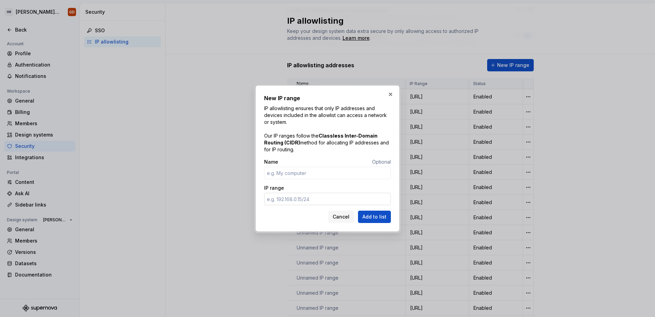
click at [312, 196] on input "IP range" at bounding box center [327, 199] width 127 height 12
paste input "[TECHNICAL_ID]"
type input "[URL]"
click at [372, 216] on span "Add to list" at bounding box center [374, 216] width 24 height 7
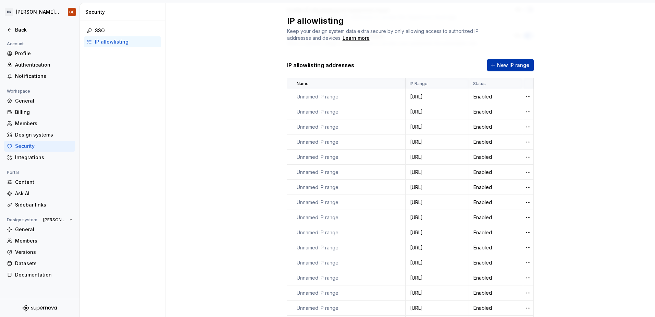
click at [505, 59] on button "New IP range" at bounding box center [510, 65] width 47 height 12
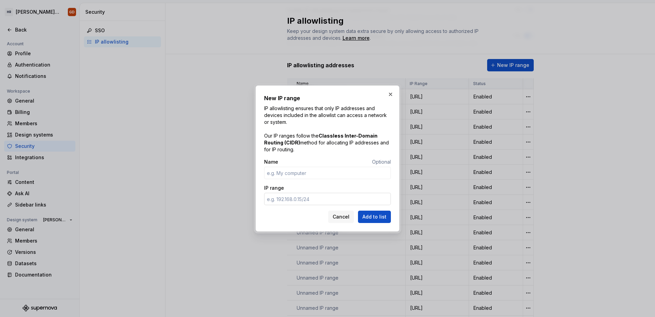
click at [334, 199] on input "IP range" at bounding box center [327, 199] width 127 height 12
paste input "[TECHNICAL_ID]"
type input "[URL]"
click at [379, 215] on span "Add to list" at bounding box center [374, 216] width 24 height 7
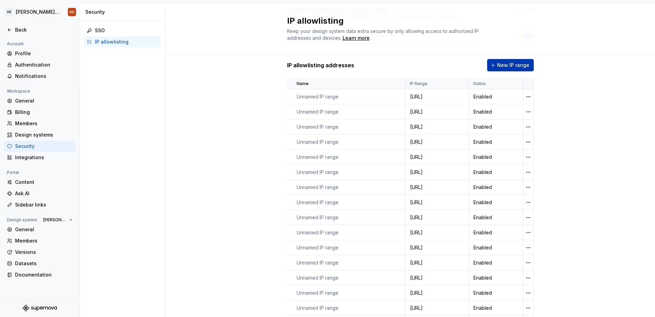
click at [511, 63] on span "New IP range" at bounding box center [513, 65] width 32 height 7
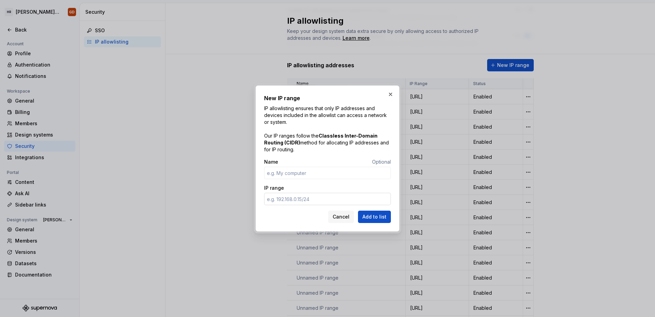
click at [310, 200] on input "IP range" at bounding box center [327, 199] width 127 height 12
paste input "[TECHNICAL_ID]"
type input "[URL]"
click at [371, 213] on span "Add to list" at bounding box center [374, 216] width 24 height 7
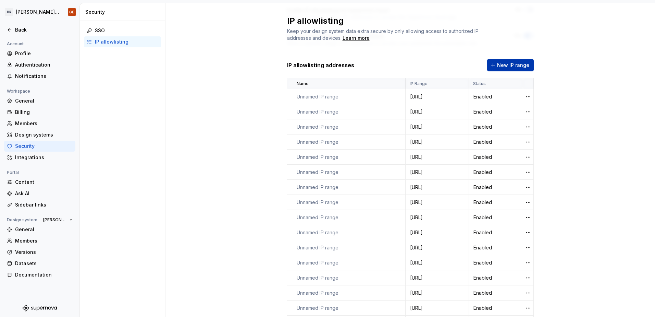
click at [512, 62] on span "New IP range" at bounding box center [513, 65] width 32 height 7
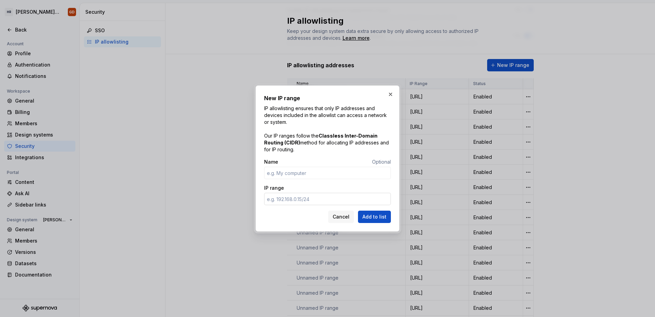
click at [289, 198] on input "IP range" at bounding box center [327, 199] width 127 height 12
paste input "[TECHNICAL_ID]"
type input "[URL]"
click at [373, 213] on span "Add to list" at bounding box center [374, 216] width 24 height 7
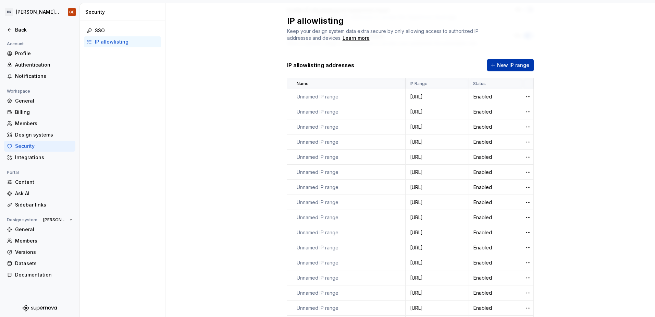
click at [506, 70] on button "New IP range" at bounding box center [510, 65] width 47 height 12
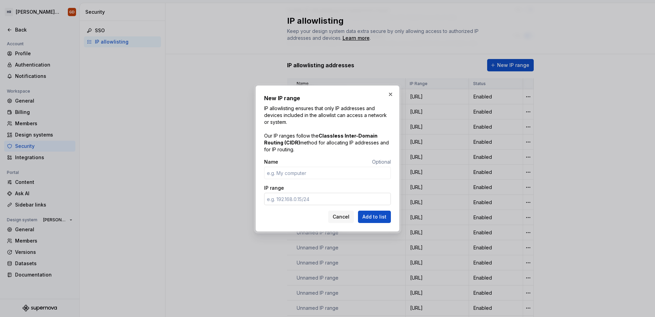
click at [316, 200] on input "IP range" at bounding box center [327, 199] width 127 height 12
paste input "[TECHNICAL_ID]"
type input "[URL]"
click at [381, 219] on span "Add to list" at bounding box center [374, 216] width 24 height 7
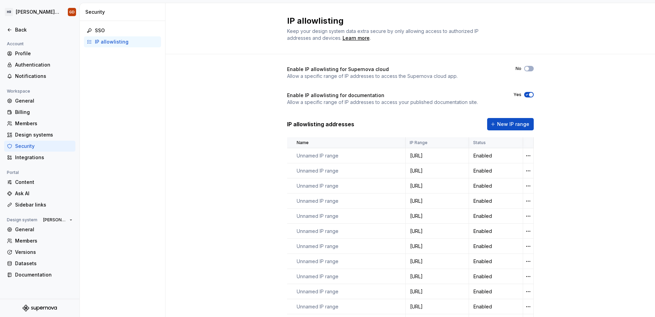
scroll to position [0, 0]
click at [524, 156] on html "[PERSON_NAME] UI Toolkit (HUT) GD Back Account Profile Authentication Notificat…" at bounding box center [327, 158] width 655 height 317
click at [577, 127] on html "[PERSON_NAME] UI Toolkit (HUT) GD Back Account Profile Authentication Notificat…" at bounding box center [327, 158] width 655 height 317
click at [524, 156] on html "[PERSON_NAME] UI Toolkit (HUT) GD Back Account Profile Authentication Notificat…" at bounding box center [327, 158] width 655 height 317
click at [565, 112] on html "[PERSON_NAME] UI Toolkit (HUT) GD Back Account Profile Authentication Notificat…" at bounding box center [327, 158] width 655 height 317
